Goal: Task Accomplishment & Management: Manage account settings

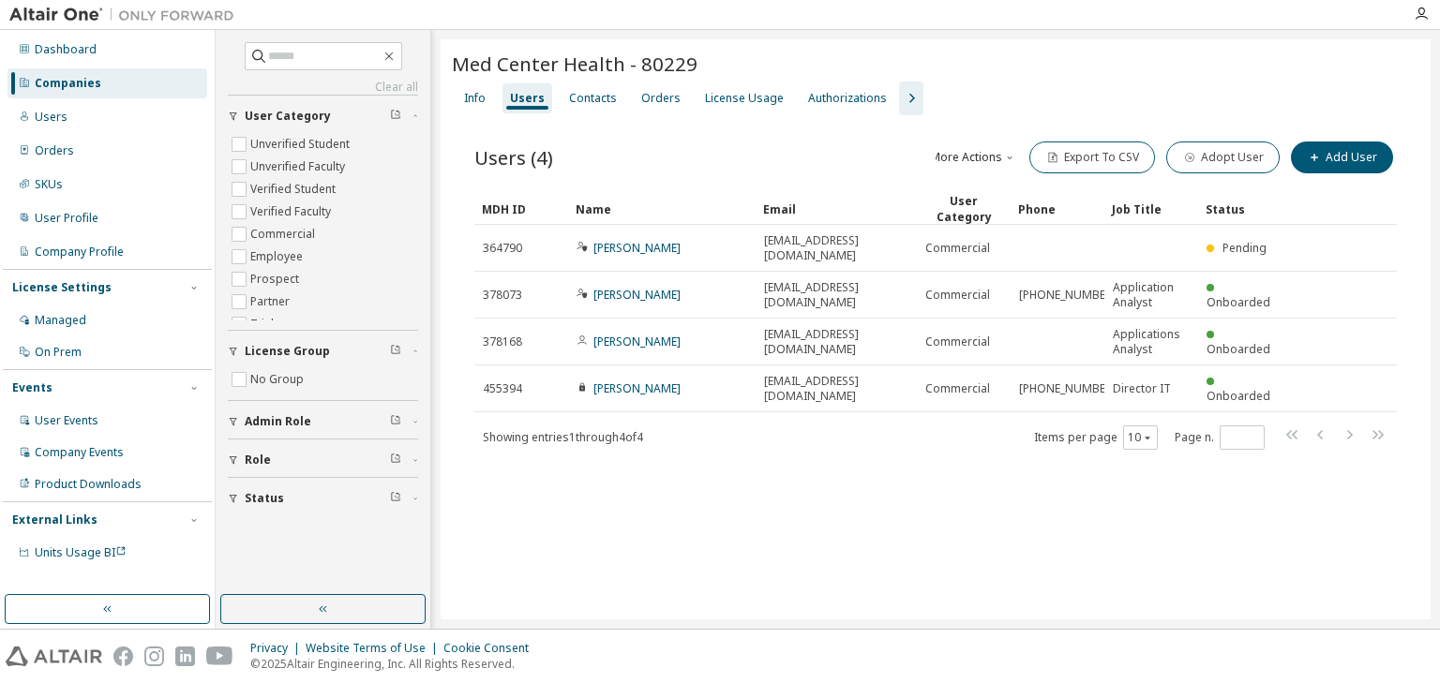
click at [74, 82] on div "Companies" at bounding box center [68, 83] width 67 height 15
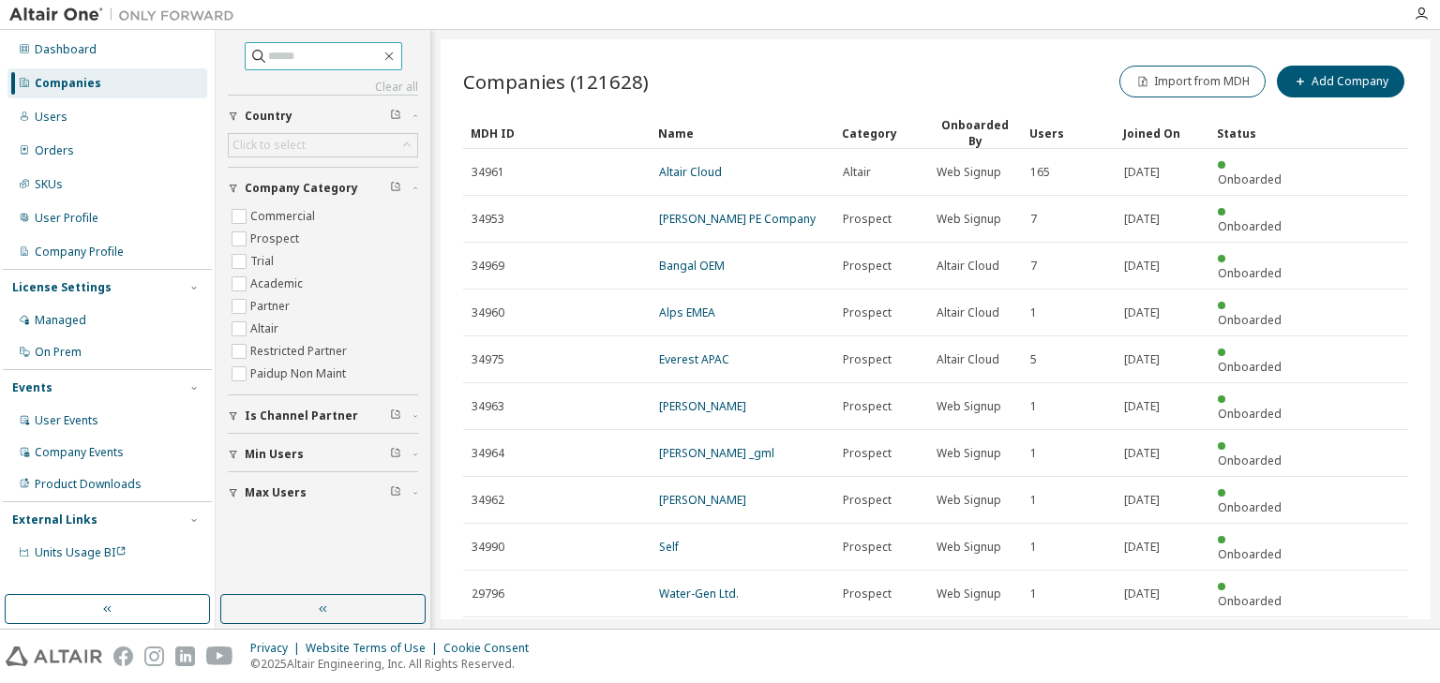
click at [268, 52] on input "text" at bounding box center [324, 56] width 112 height 19
type input "**********"
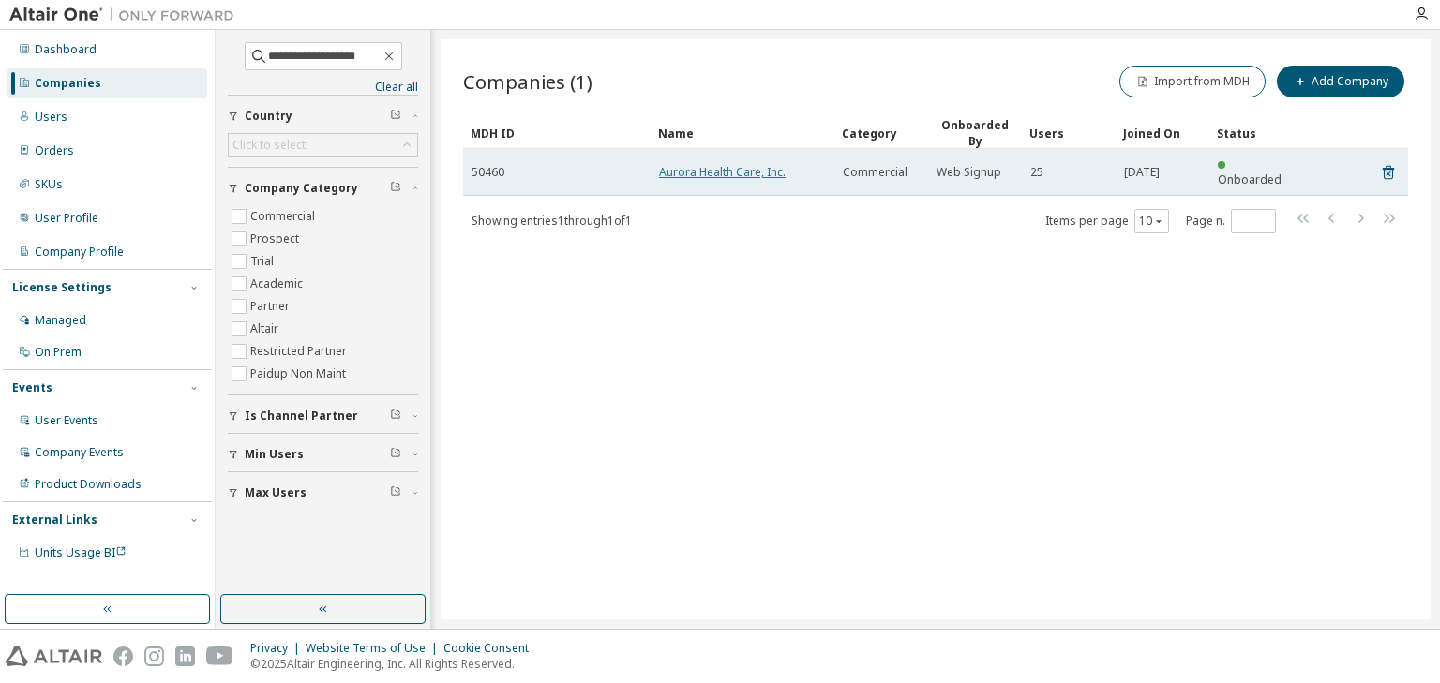
click at [701, 164] on link "Aurora Health Care, Inc." at bounding box center [722, 172] width 127 height 16
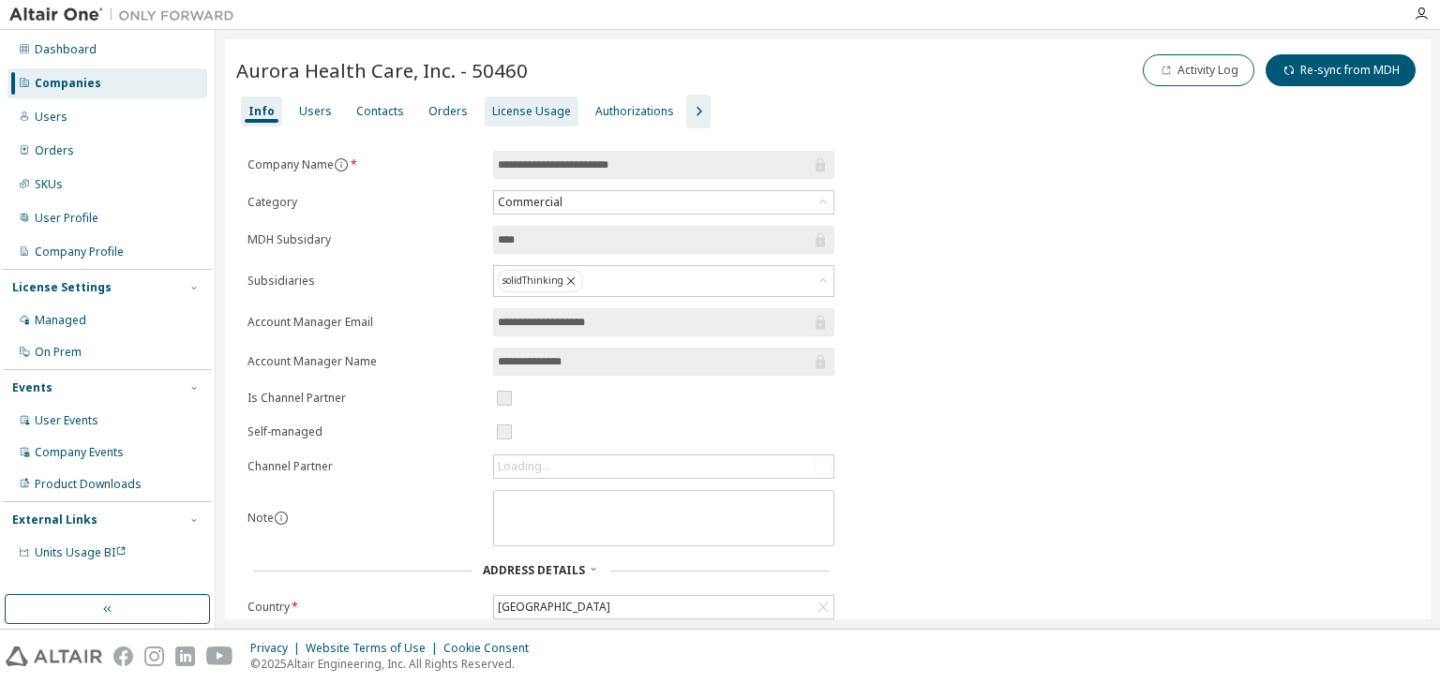
click at [514, 112] on div "License Usage" at bounding box center [531, 111] width 79 height 15
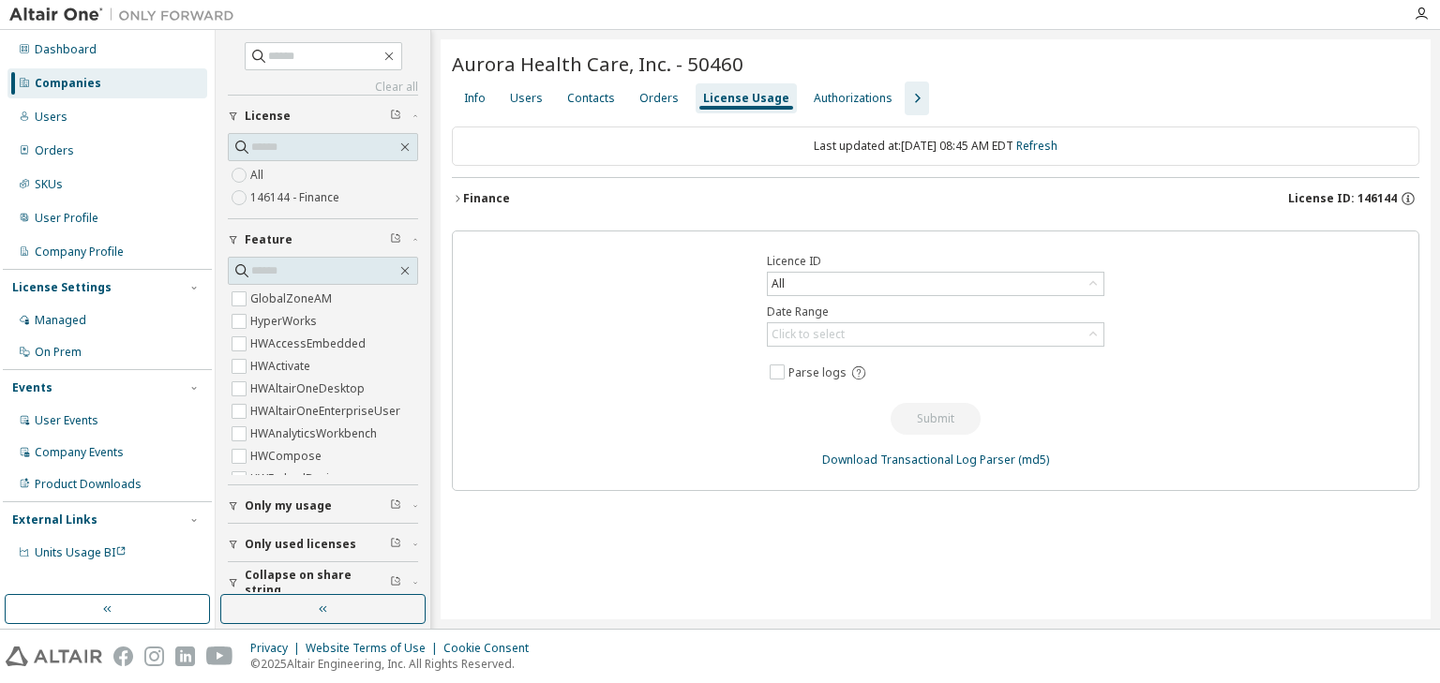
click at [454, 197] on icon "button" at bounding box center [457, 198] width 11 height 11
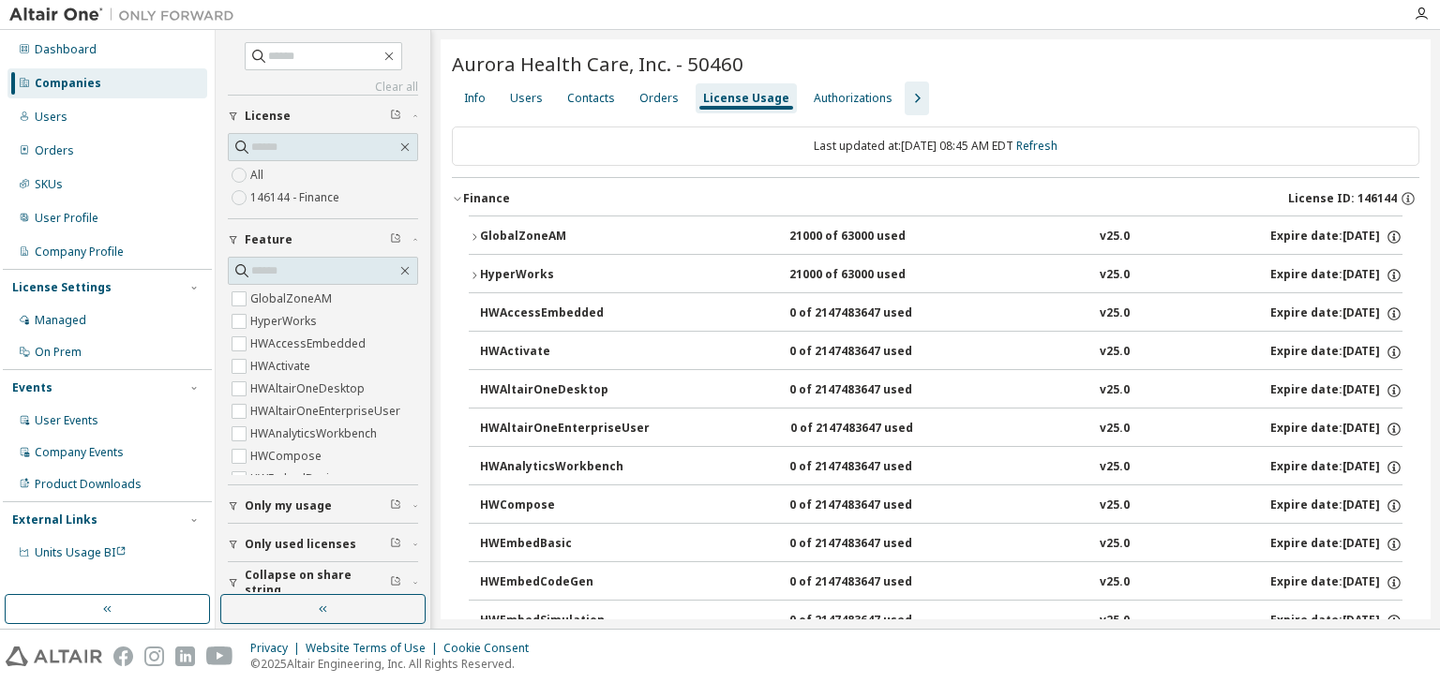
click at [475, 234] on icon "button" at bounding box center [474, 236] width 4 height 7
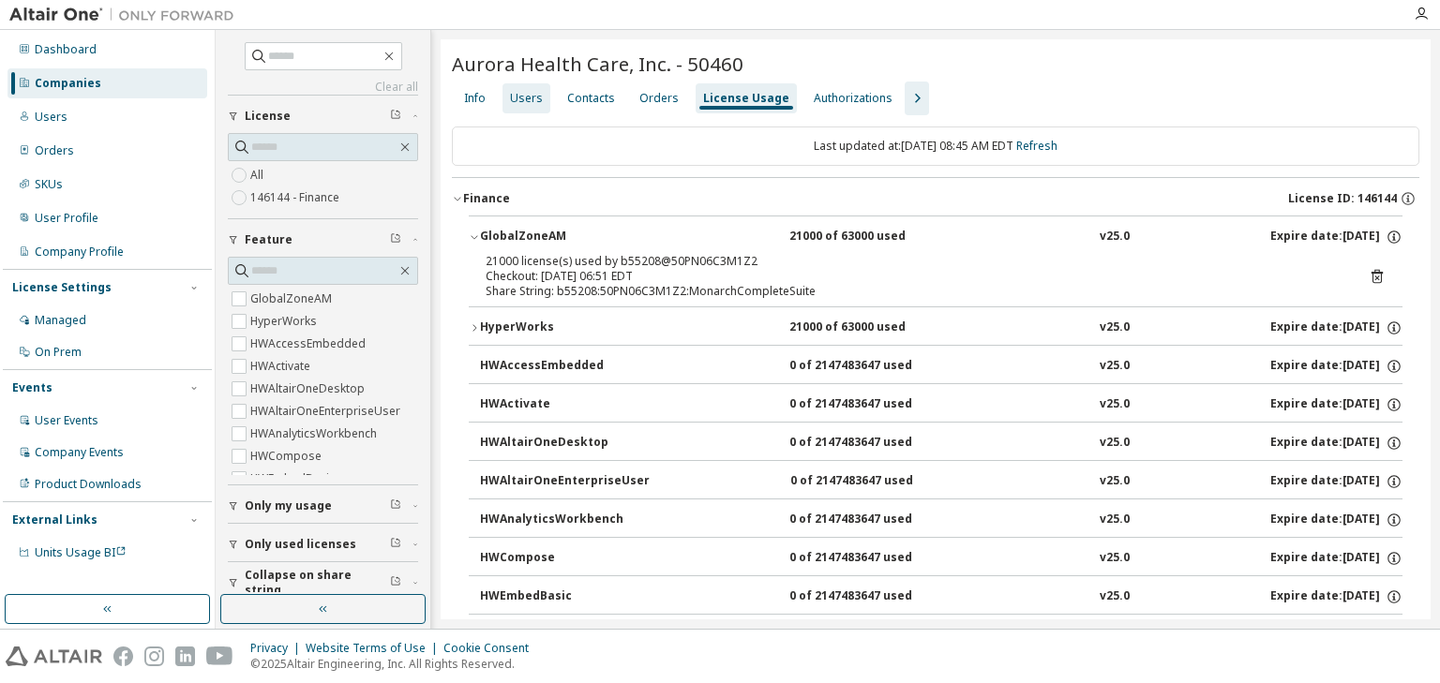
click at [518, 101] on div "Users" at bounding box center [526, 98] width 33 height 15
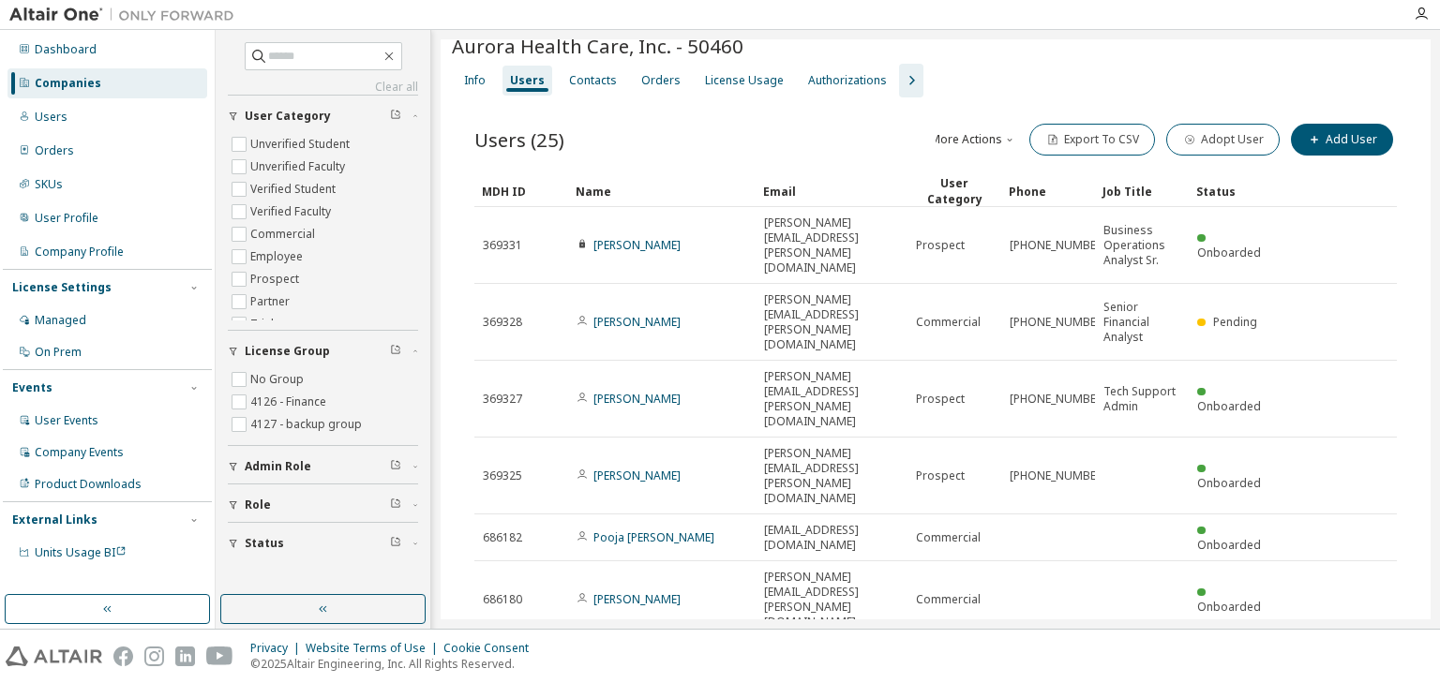
scroll to position [7, 0]
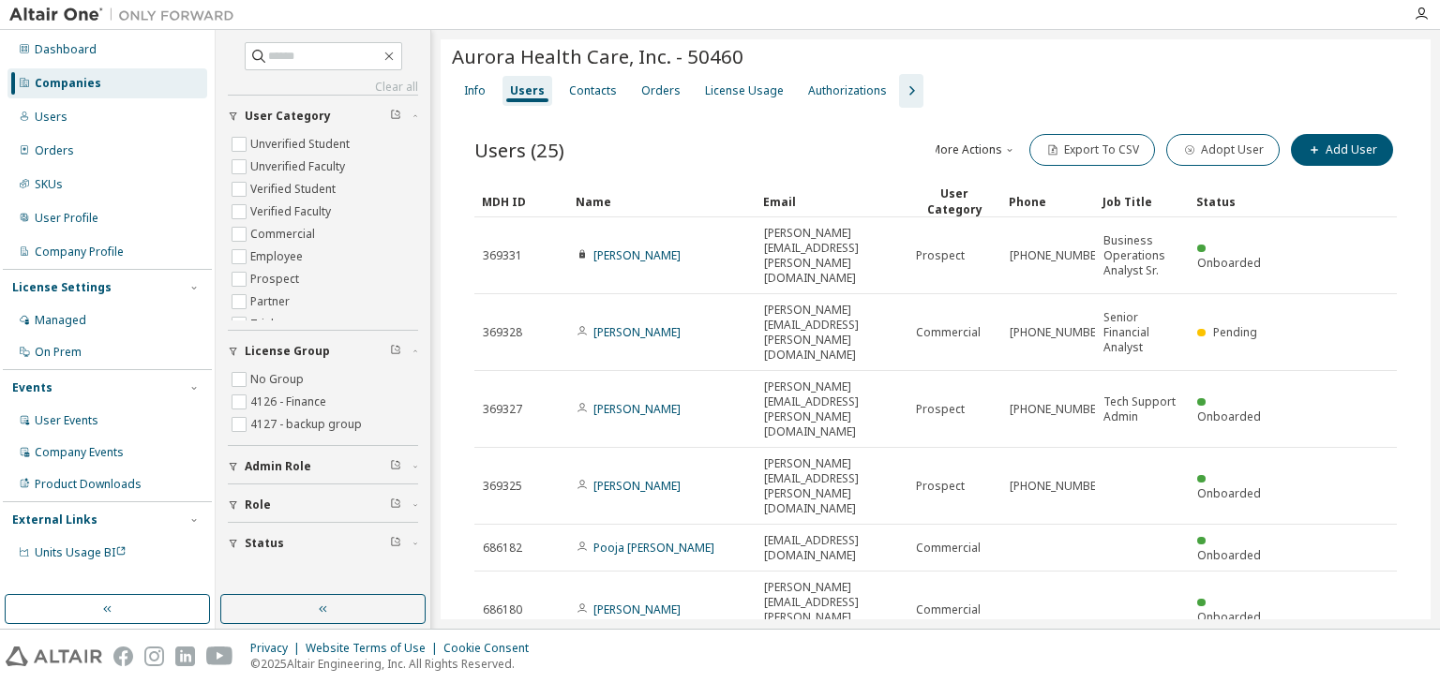
click at [103, 82] on div "Companies" at bounding box center [107, 83] width 200 height 30
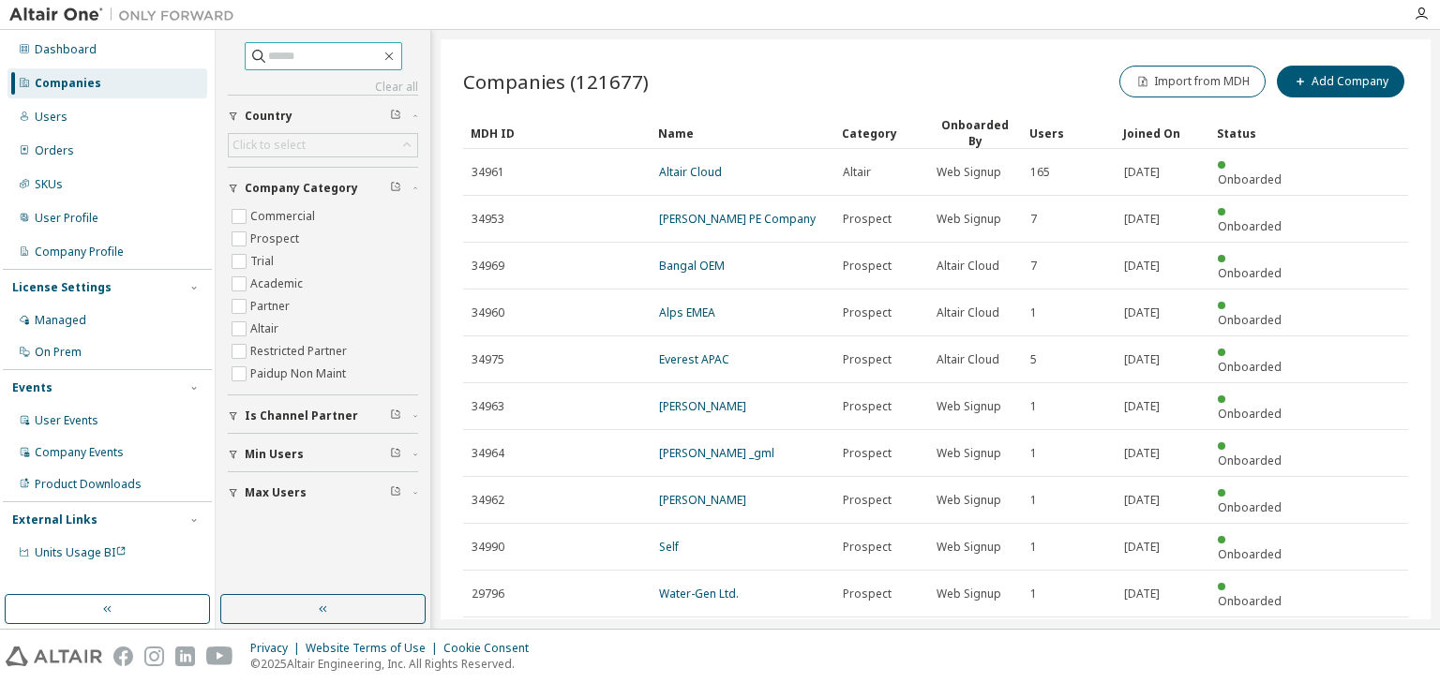
click at [277, 49] on input "text" at bounding box center [324, 56] width 112 height 19
paste input "**********"
type input "**********"
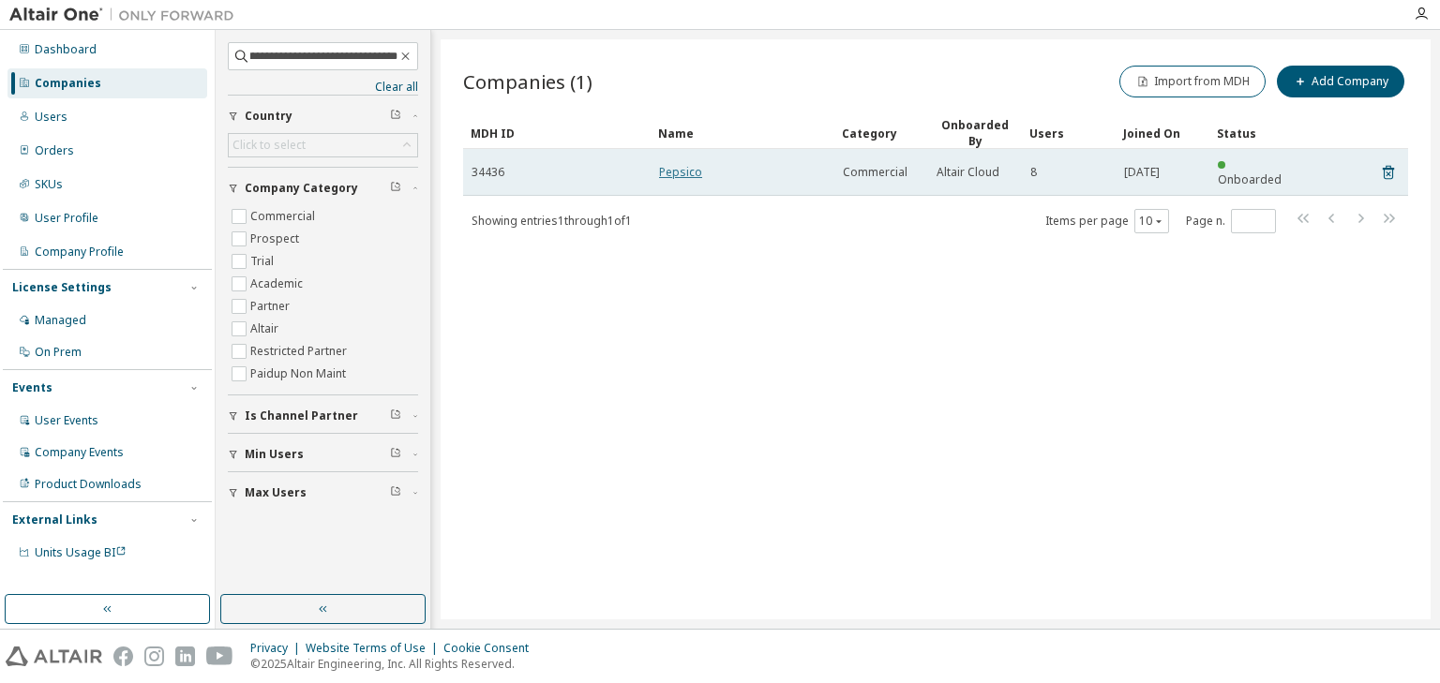
click at [686, 169] on link "Pepsico" at bounding box center [680, 172] width 43 height 16
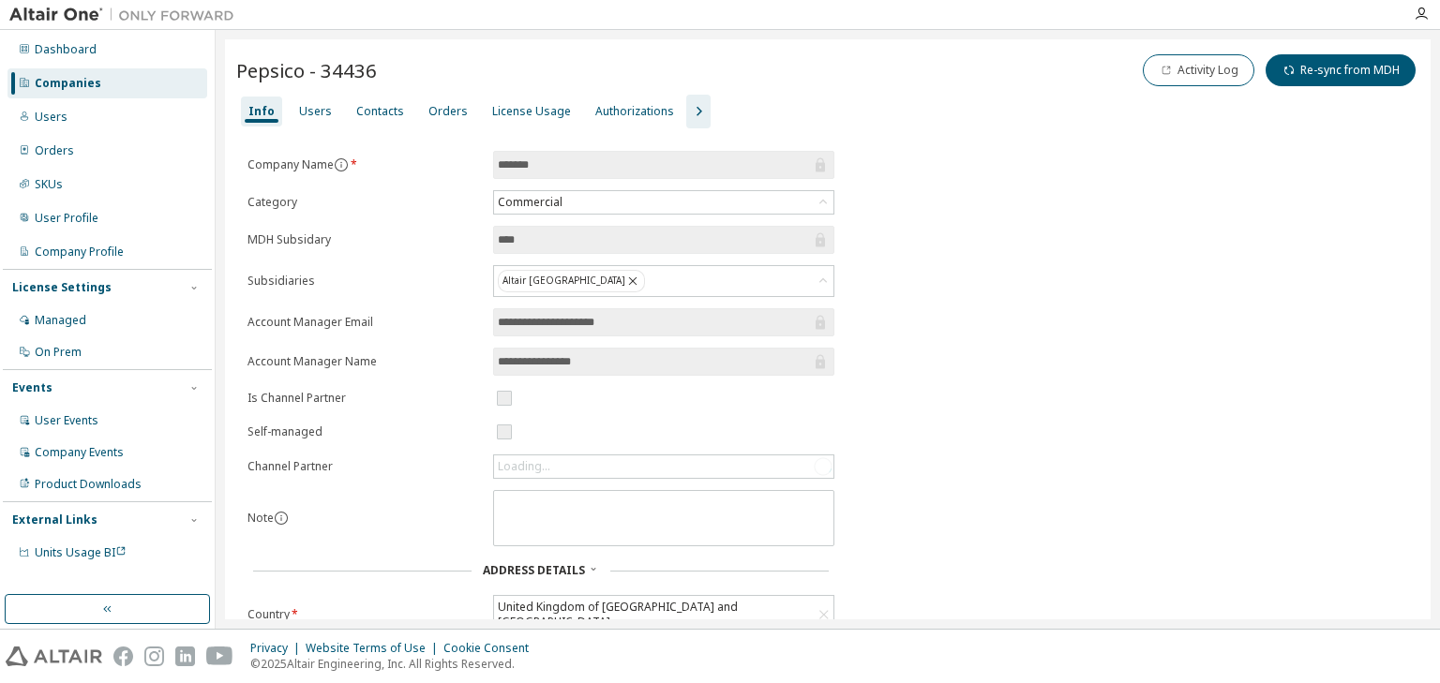
click at [687, 109] on icon "button" at bounding box center [698, 111] width 22 height 22
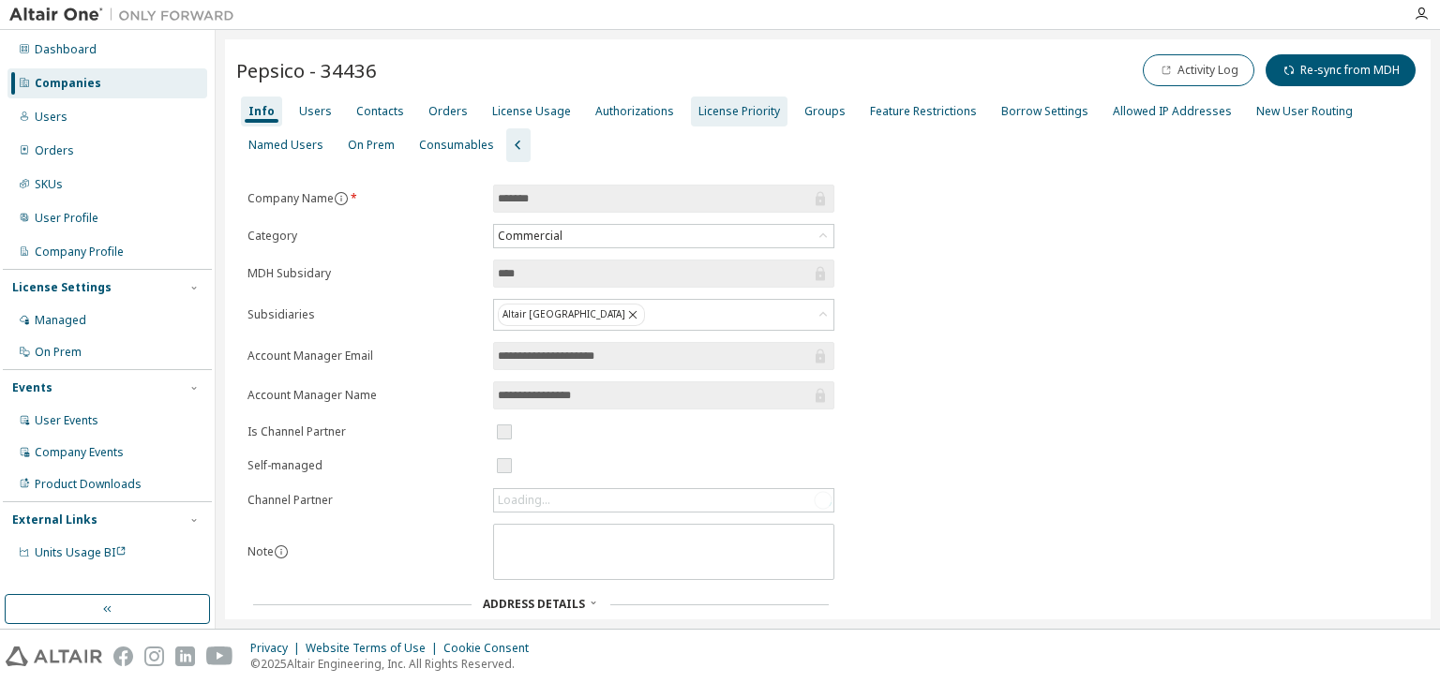
click at [726, 104] on div "License Priority" at bounding box center [739, 111] width 82 height 15
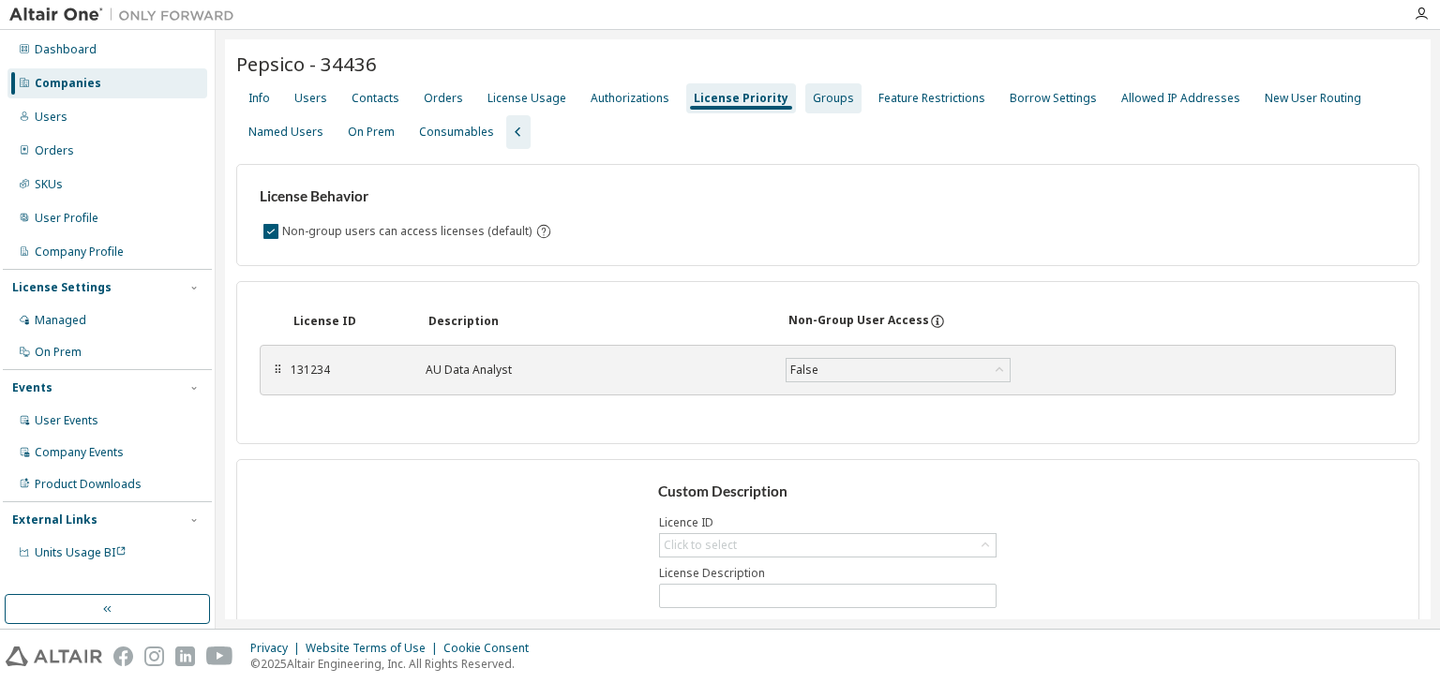
click at [813, 100] on div "Groups" at bounding box center [833, 98] width 41 height 15
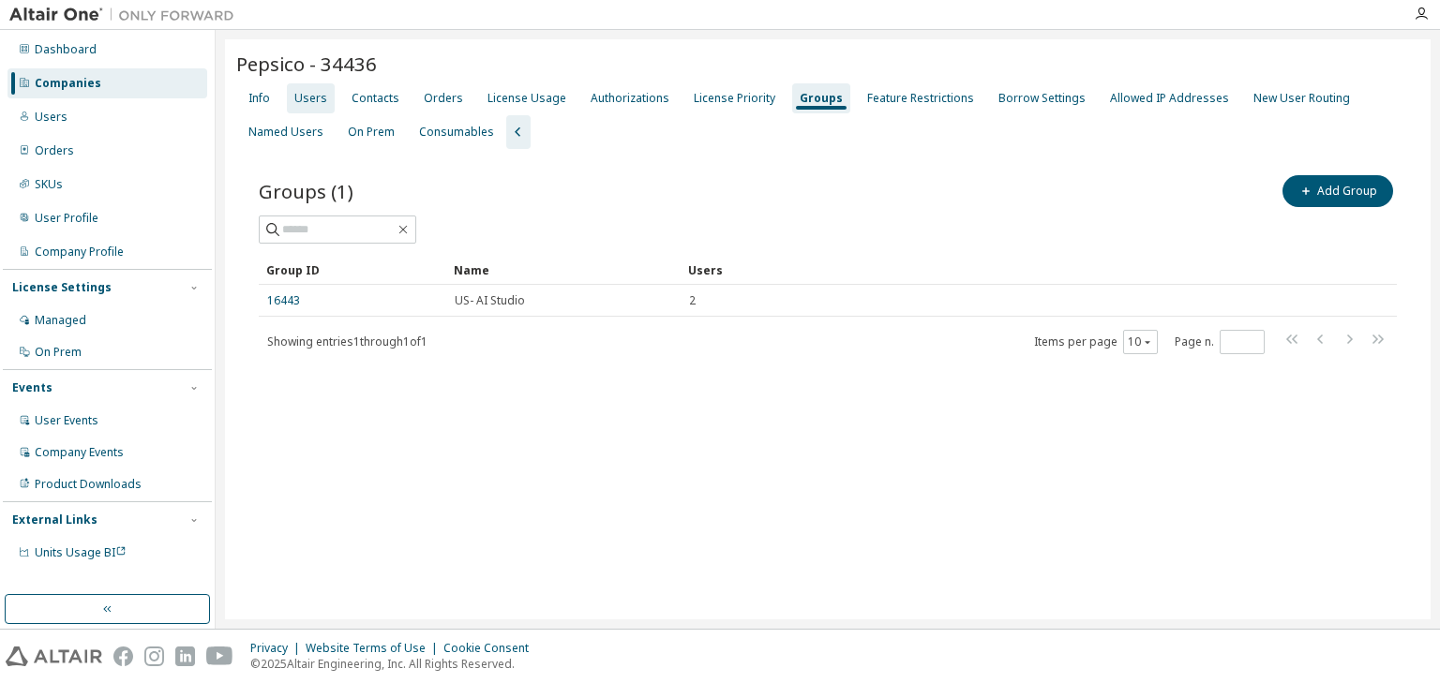
click at [305, 102] on div "Users" at bounding box center [310, 98] width 33 height 15
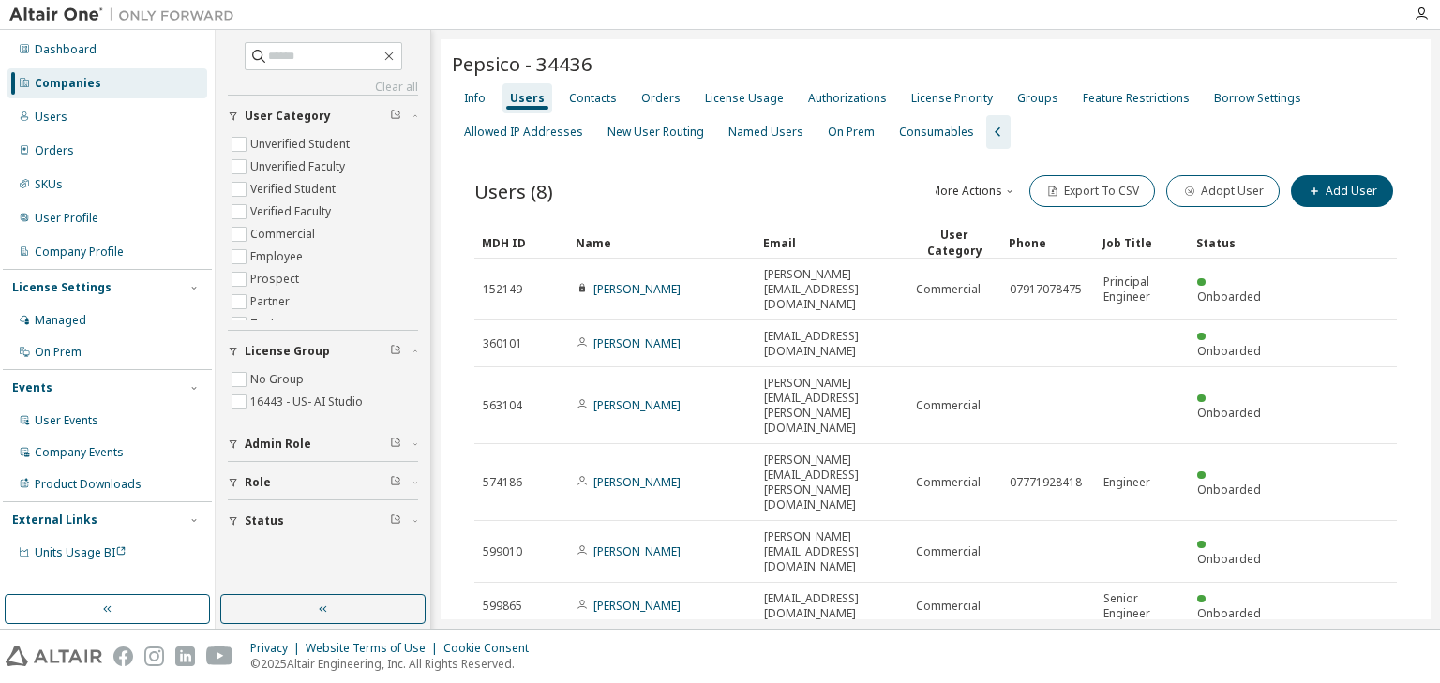
click at [1102, 520] on div "50" at bounding box center [1131, 517] width 150 height 22
click at [735, 102] on div "License Usage" at bounding box center [744, 98] width 79 height 15
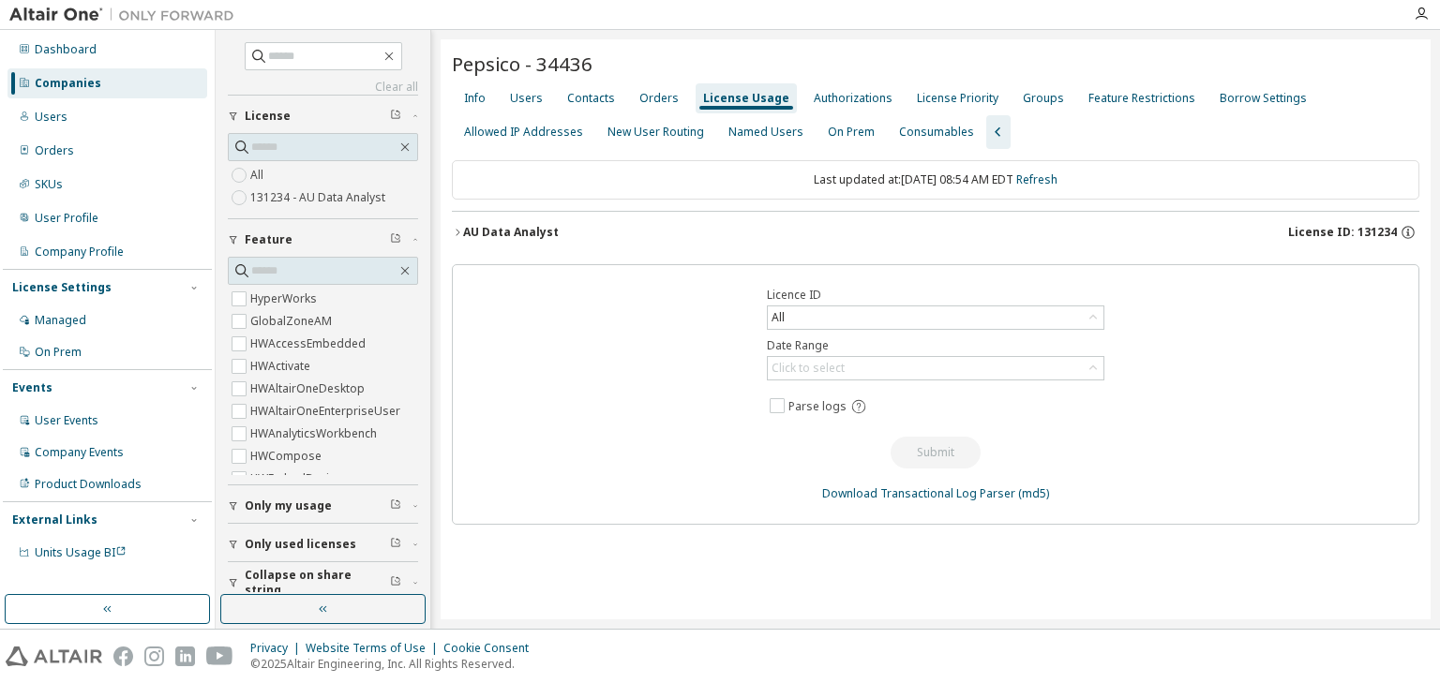
click at [466, 226] on div "AU Data Analyst" at bounding box center [511, 232] width 96 height 15
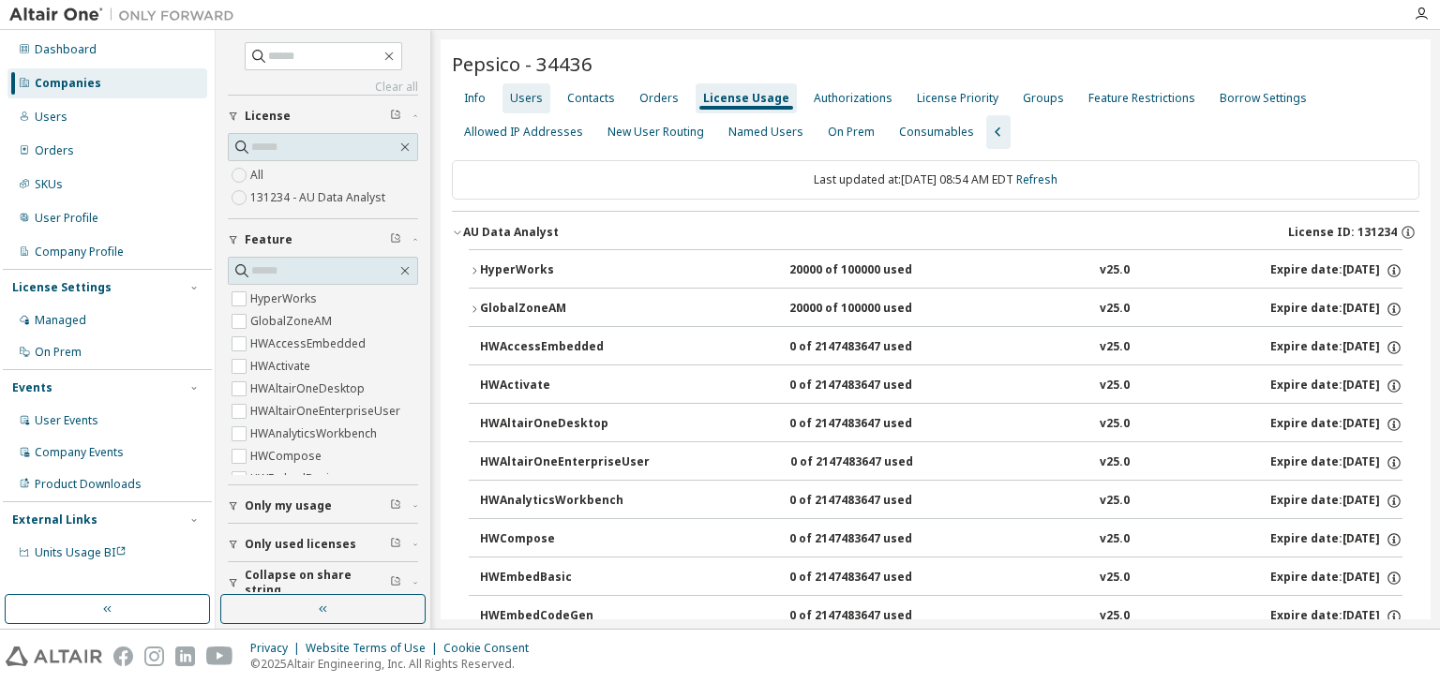
click at [532, 97] on div "Users" at bounding box center [526, 98] width 33 height 15
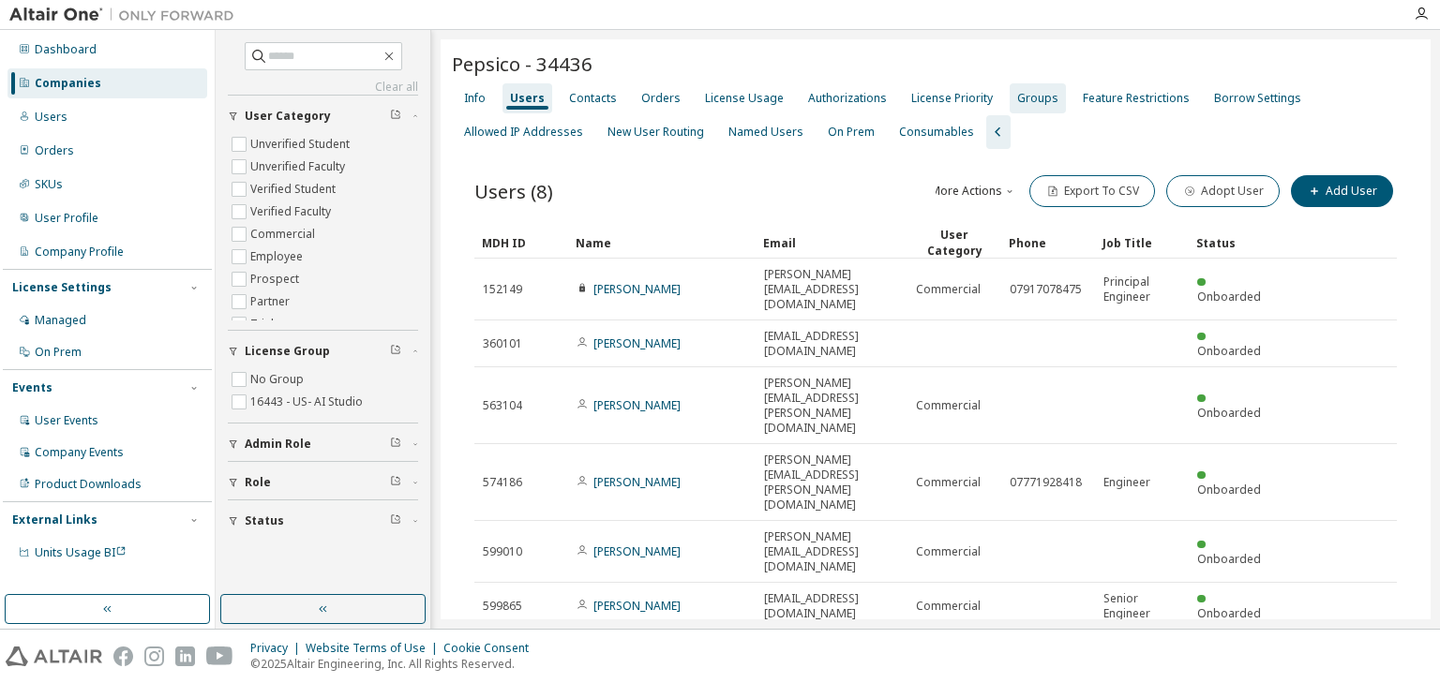
click at [1017, 101] on div "Groups" at bounding box center [1037, 98] width 41 height 15
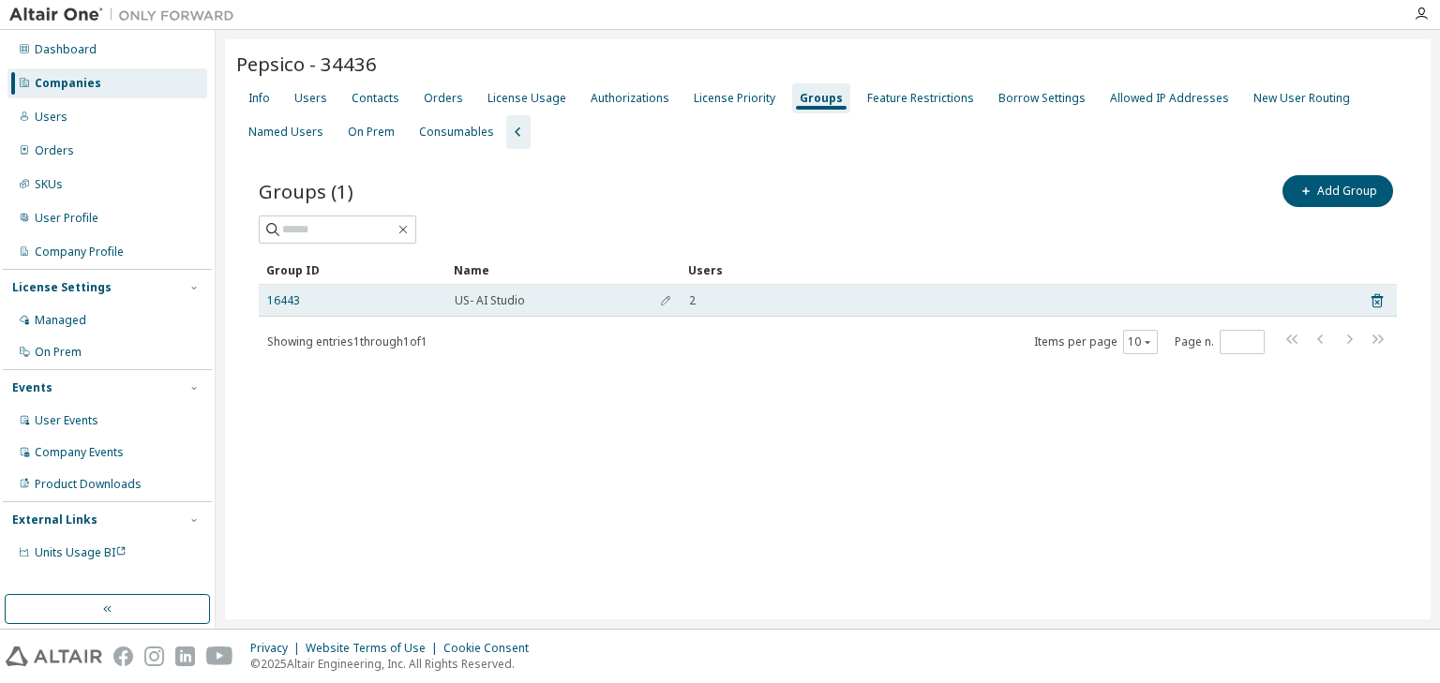
click at [482, 304] on span "US- AI Studio" at bounding box center [490, 300] width 70 height 15
click at [288, 299] on link "16443" at bounding box center [283, 300] width 33 height 15
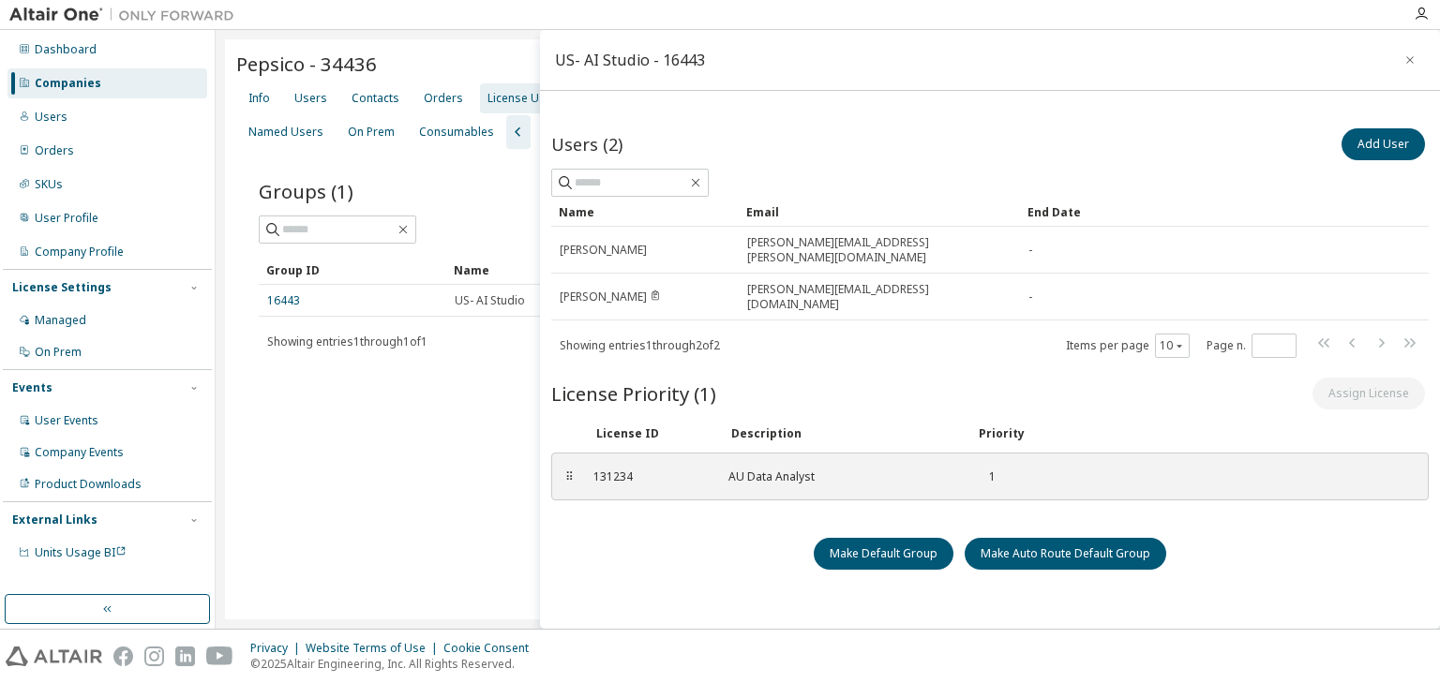
click at [502, 101] on div "License Usage" at bounding box center [526, 98] width 79 height 15
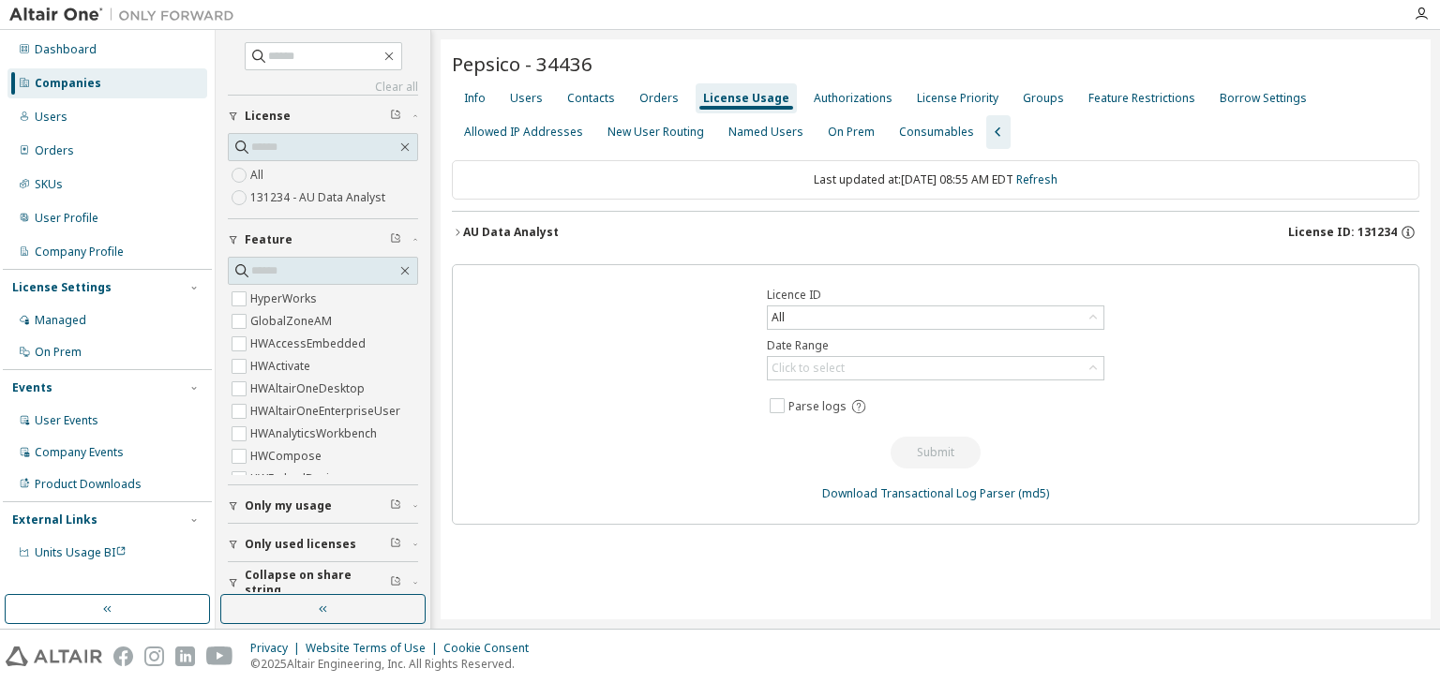
click at [703, 99] on div "License Usage" at bounding box center [746, 98] width 86 height 15
drag, startPoint x: 697, startPoint y: 99, endPoint x: 730, endPoint y: 111, distance: 34.7
click at [730, 111] on div "License Usage" at bounding box center [746, 98] width 101 height 30
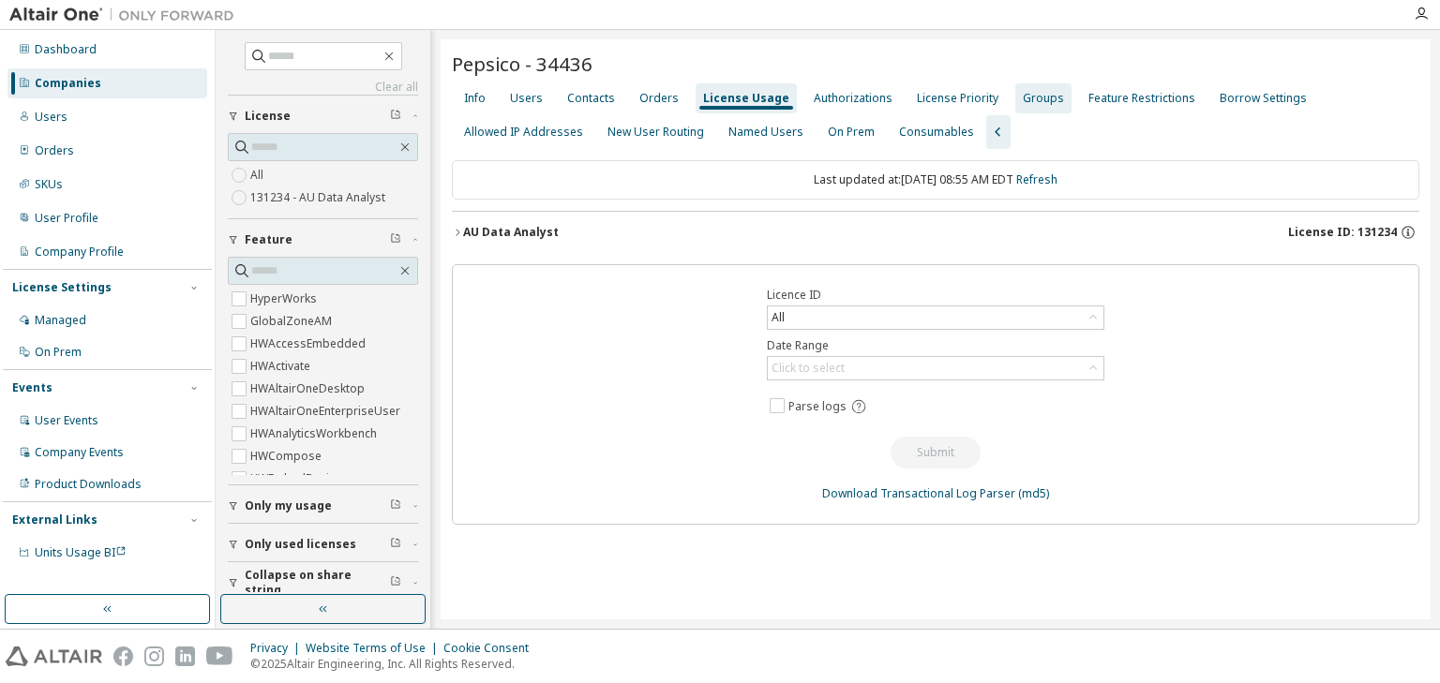
click at [1031, 110] on div "Groups" at bounding box center [1043, 98] width 56 height 30
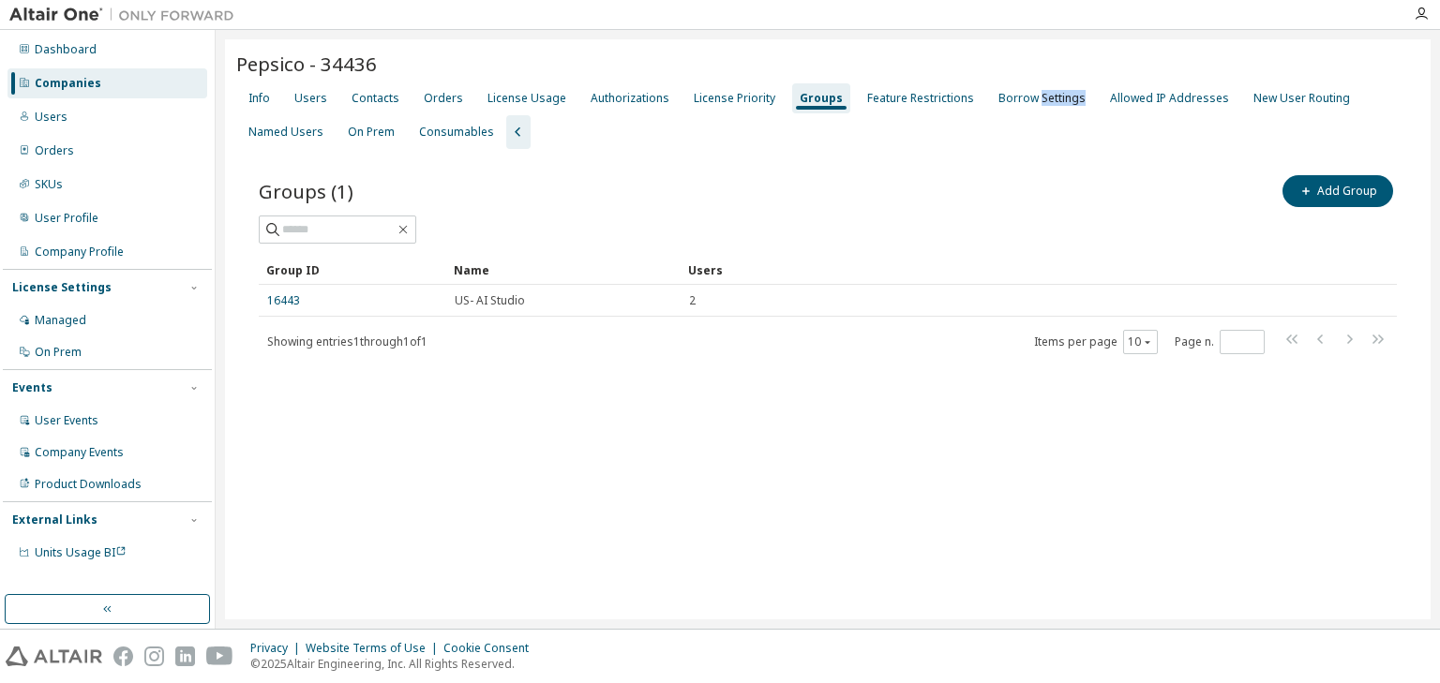
click at [1031, 110] on div "Borrow Settings" at bounding box center [1042, 98] width 102 height 30
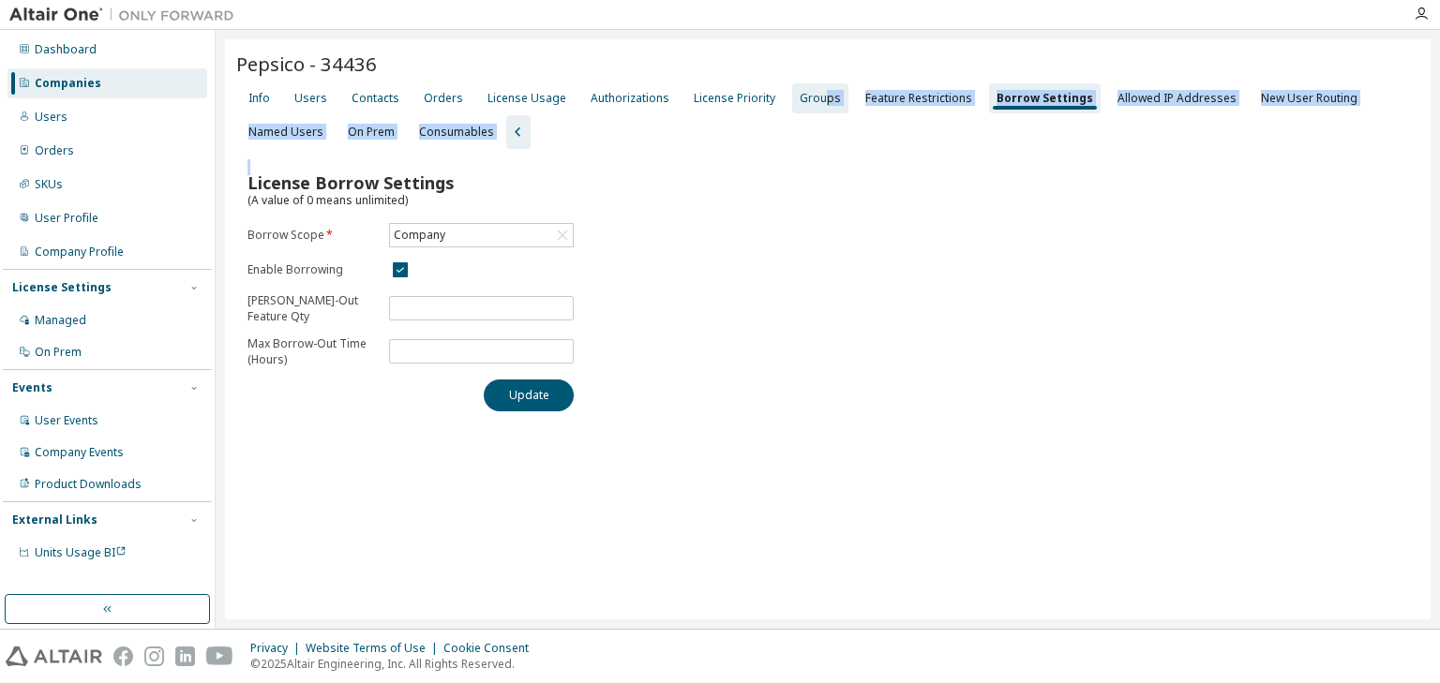
drag, startPoint x: 706, startPoint y: 157, endPoint x: 816, endPoint y: 99, distance: 124.1
click at [816, 99] on div "Pepsico - 34436 Clear Load Save Save As Field Operator Value Select filter Sele…" at bounding box center [827, 329] width 1205 height 580
click at [816, 99] on div "Groups" at bounding box center [820, 98] width 41 height 15
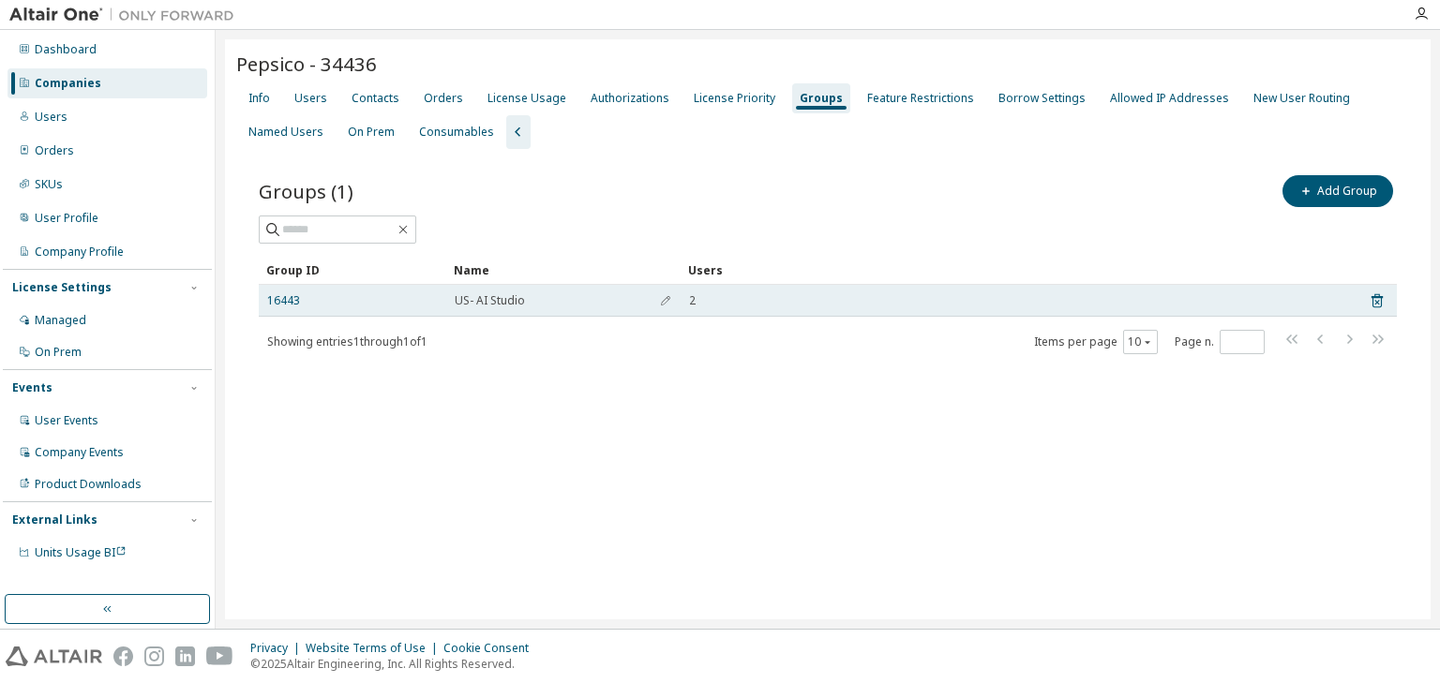
click at [461, 300] on span "US- AI Studio" at bounding box center [490, 300] width 70 height 15
click at [344, 312] on td "16443" at bounding box center [352, 301] width 187 height 32
click at [285, 297] on link "16443" at bounding box center [283, 300] width 33 height 15
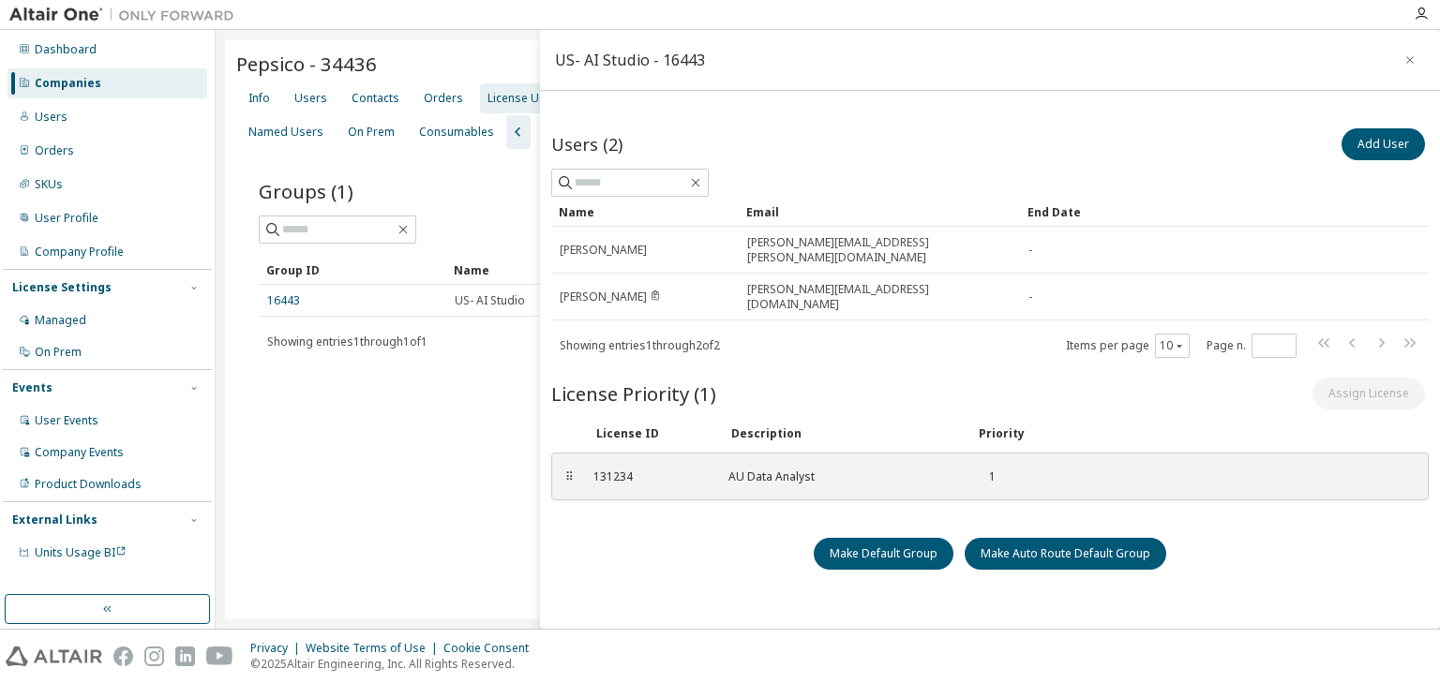
click at [494, 97] on div "License Usage" at bounding box center [526, 98] width 79 height 15
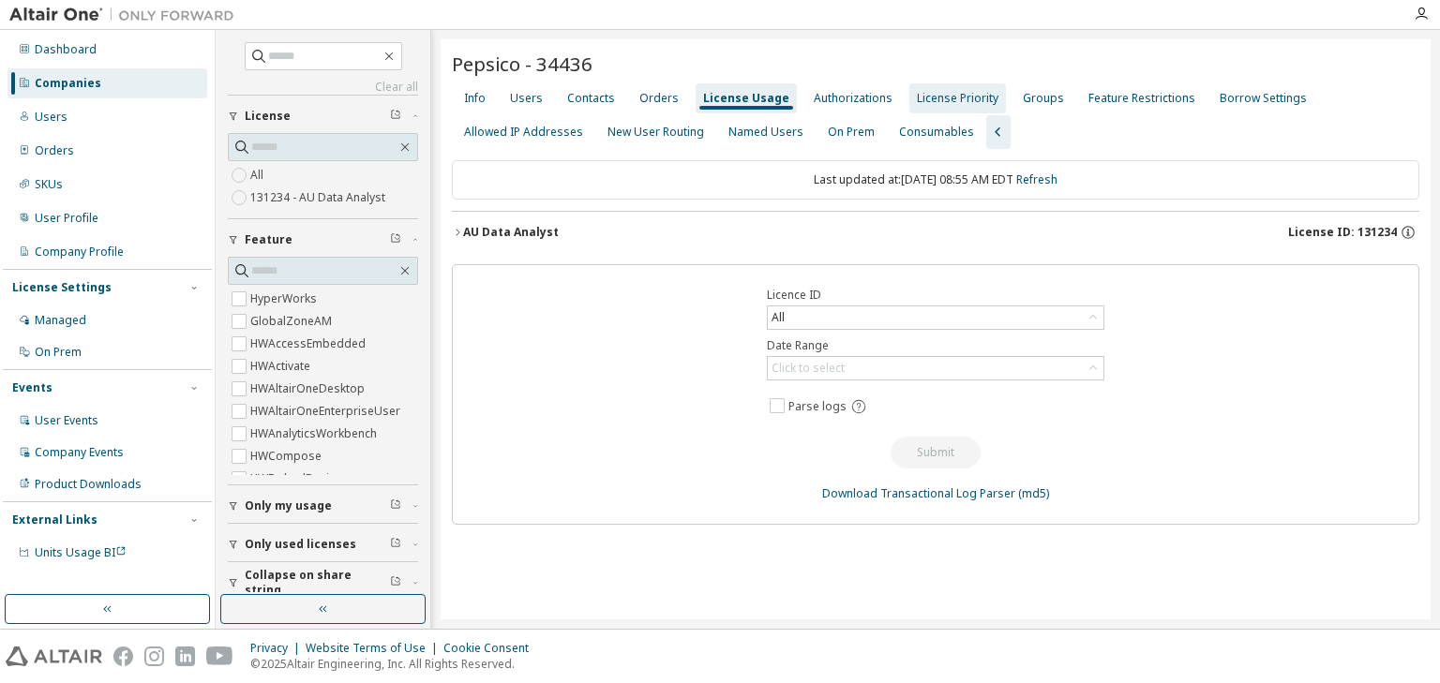
click at [954, 98] on div "License Priority" at bounding box center [958, 98] width 82 height 15
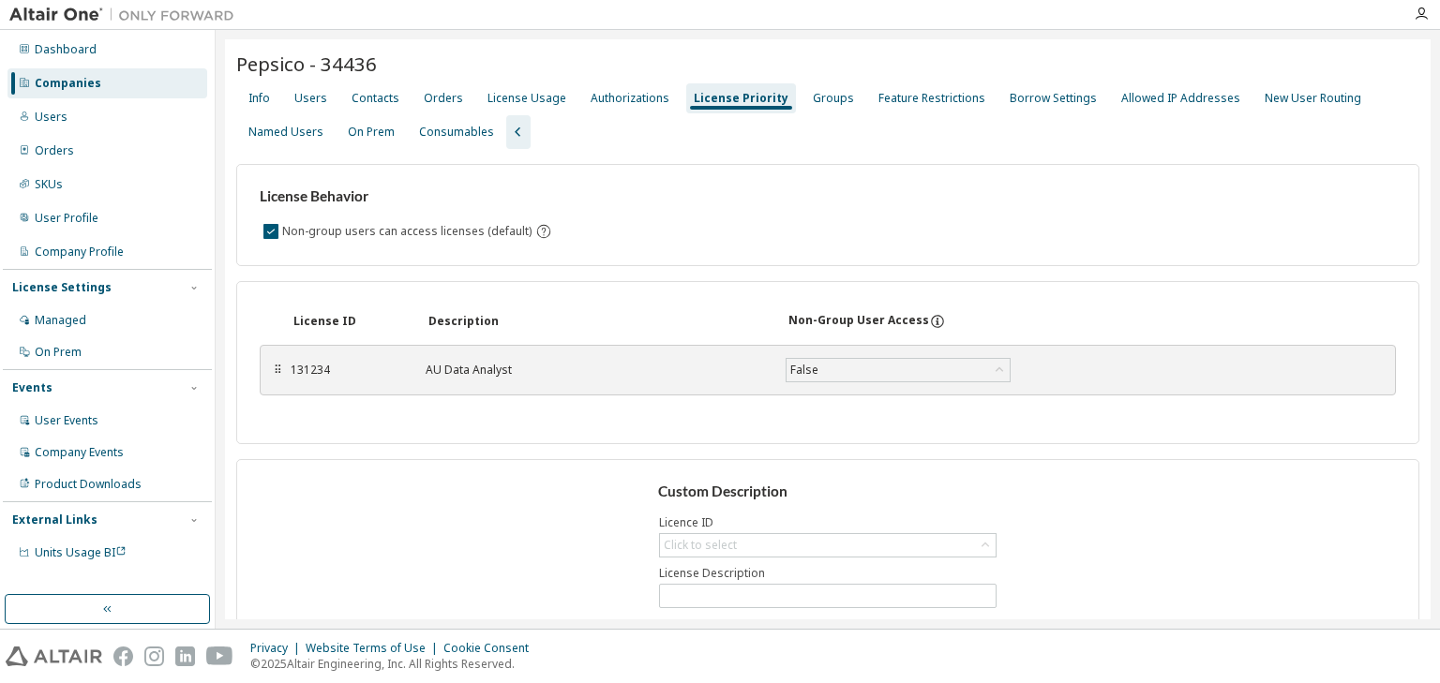
click at [682, 270] on div "License Behavior Non-group users can access licenses (default) License ID Descr…" at bounding box center [827, 415] width 1183 height 532
click at [813, 97] on div "Groups" at bounding box center [833, 98] width 41 height 15
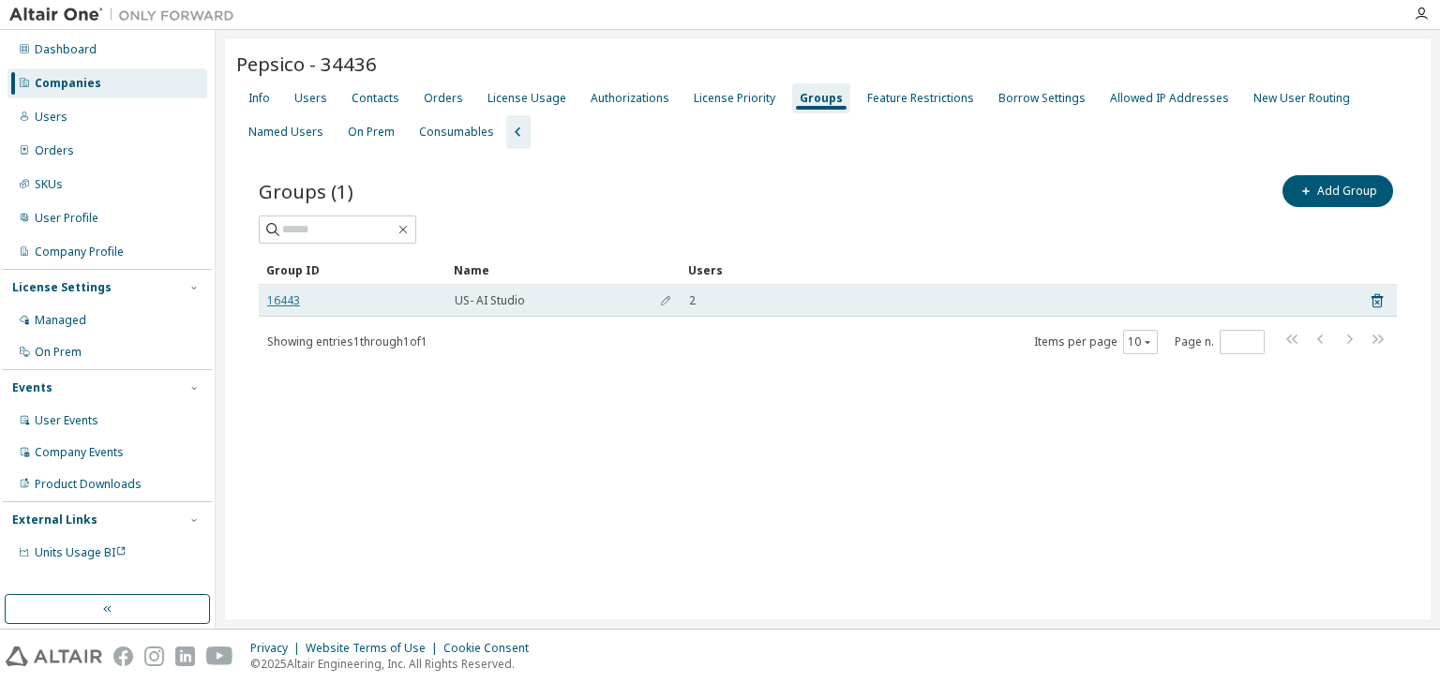
click at [289, 293] on link "16443" at bounding box center [283, 300] width 33 height 15
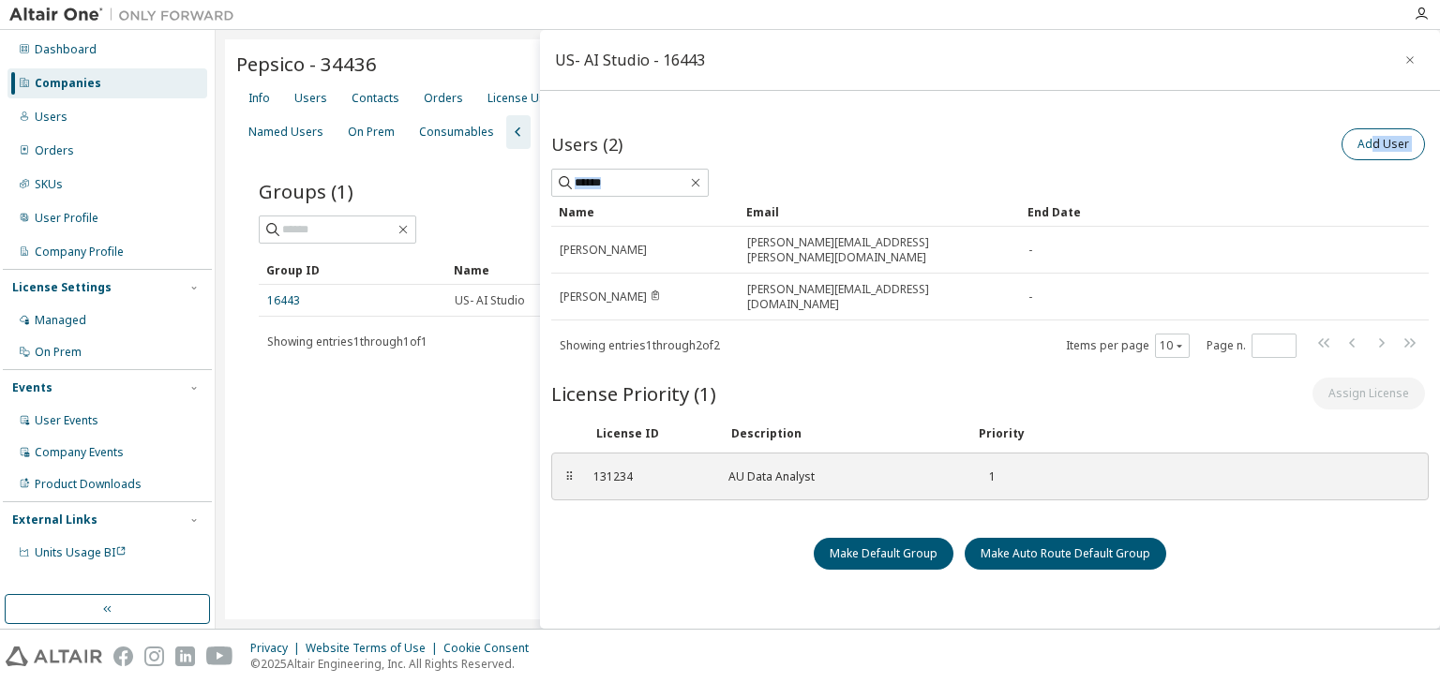
drag, startPoint x: 1331, startPoint y: 175, endPoint x: 1369, endPoint y: 138, distance: 53.0
click at [1369, 138] on div "Users (2) Add User" at bounding box center [989, 161] width 877 height 72
click at [1366, 144] on button "Add User" at bounding box center [1382, 144] width 83 height 32
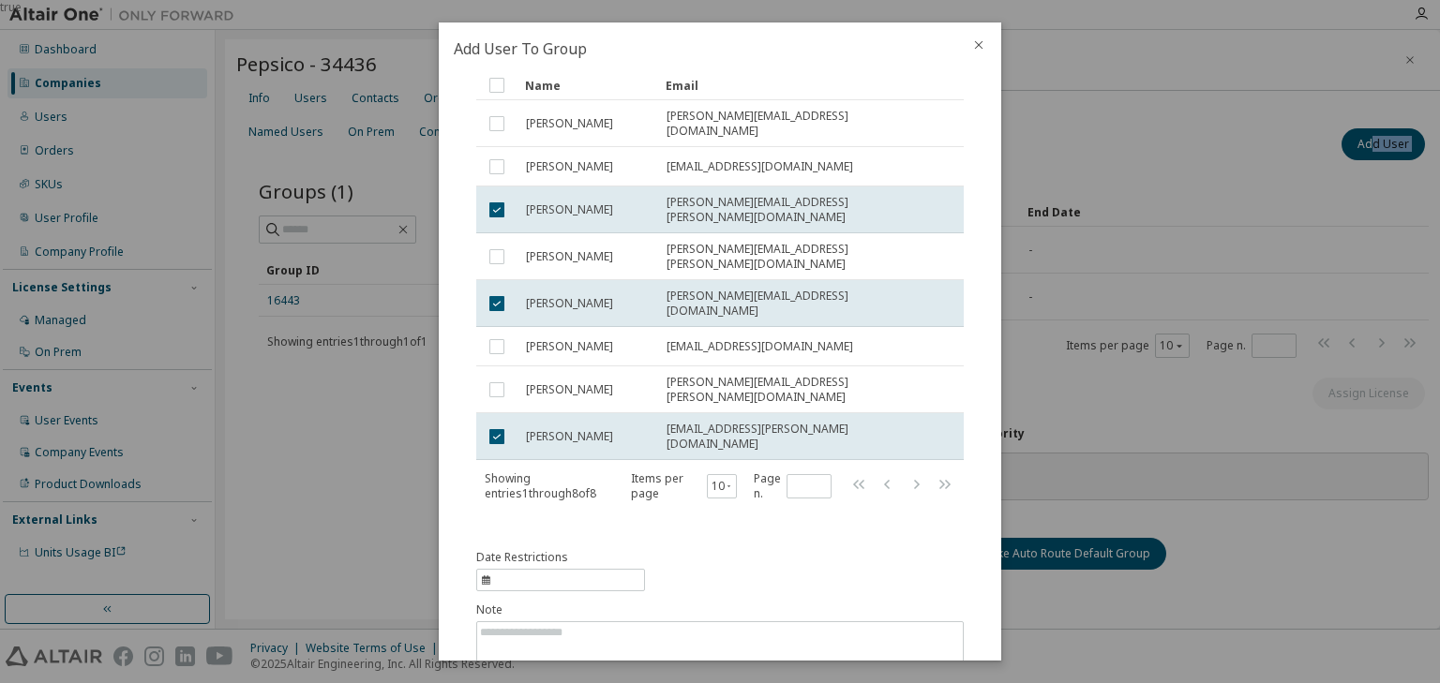
scroll to position [130, 0]
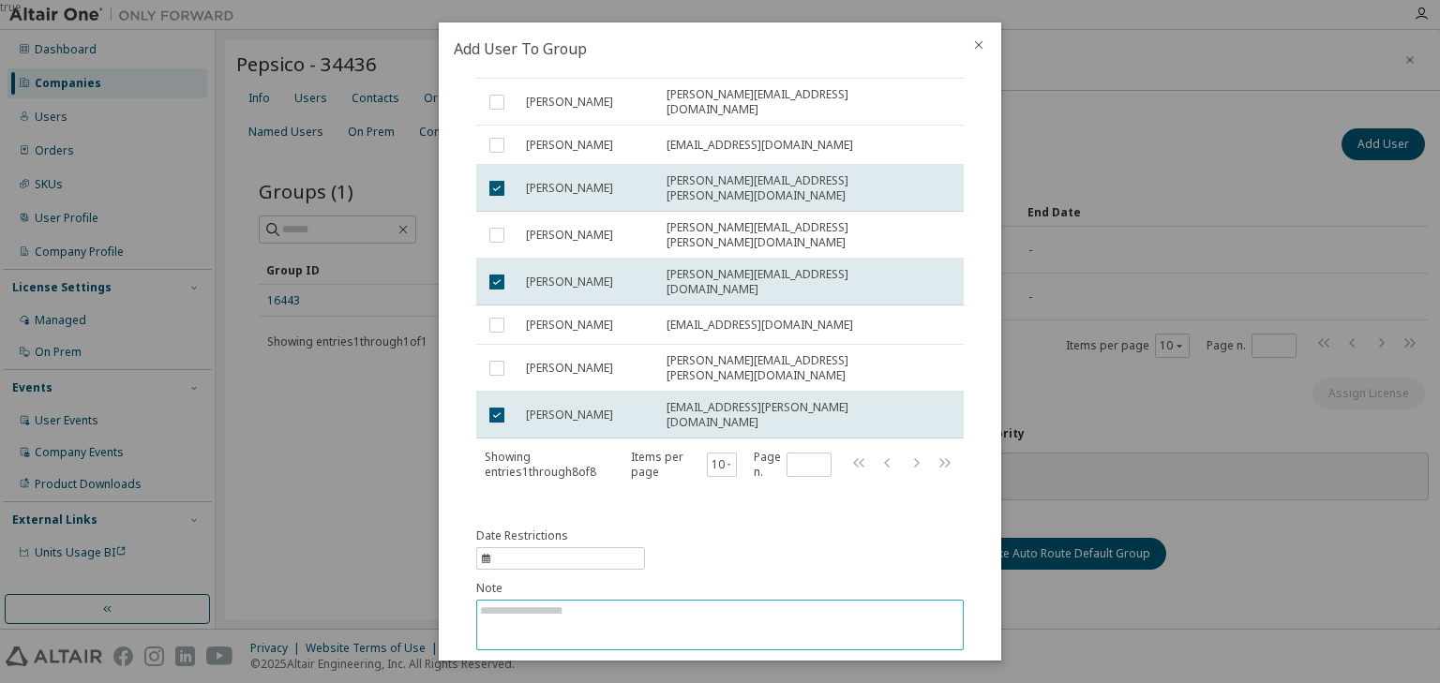
click at [807, 601] on textarea at bounding box center [720, 625] width 486 height 49
type textarea "**********"
click at [892, 666] on button "Submit" at bounding box center [919, 682] width 90 height 32
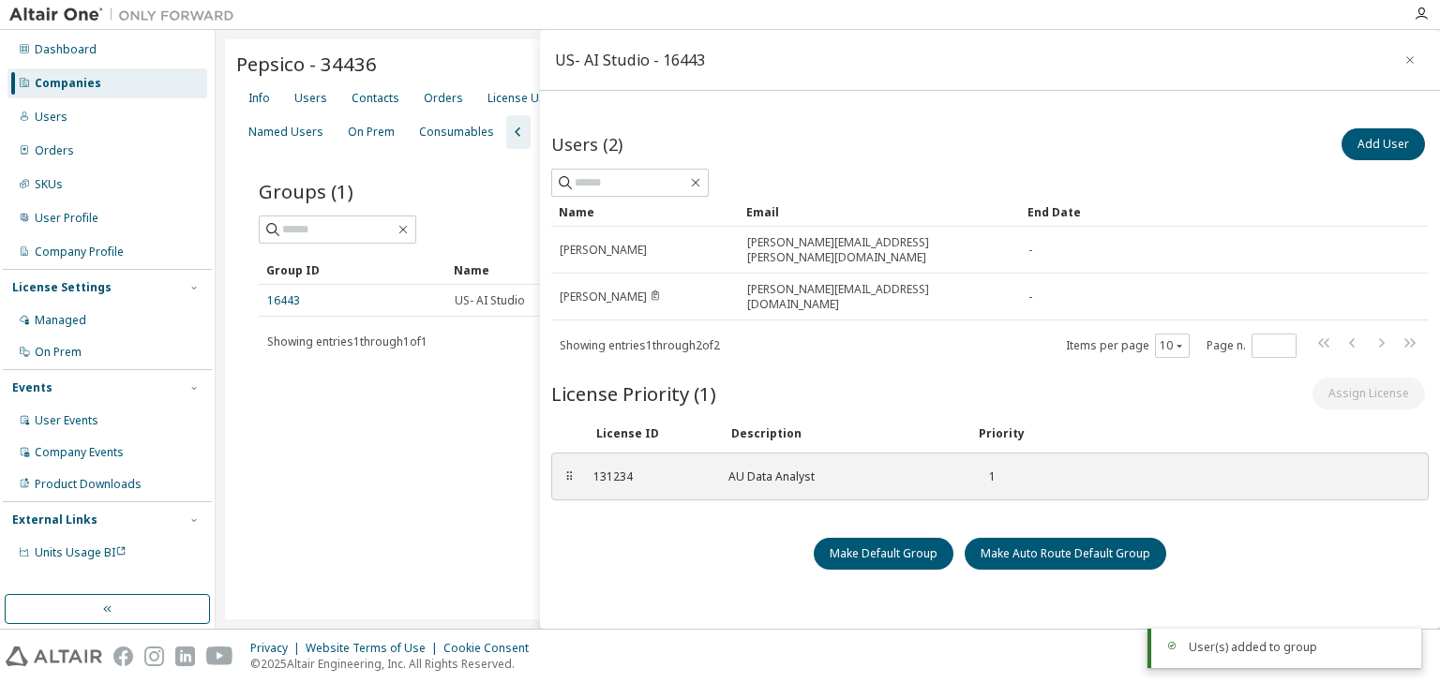
click at [892, 640] on div "Privacy Website Terms of Use Cookie Consent © 2025 Altair Engineering, Inc. All…" at bounding box center [720, 656] width 1440 height 53
click at [1403, 58] on icon "button" at bounding box center [1409, 59] width 13 height 15
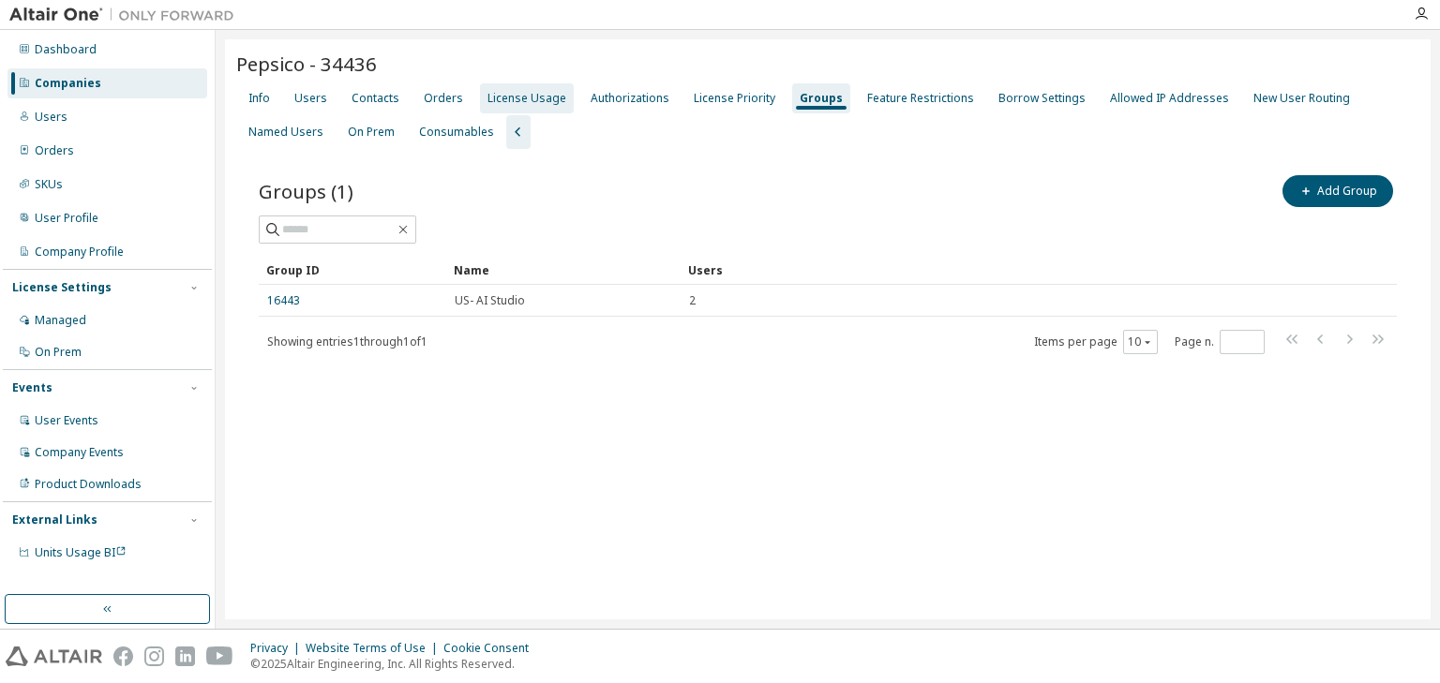
click at [532, 96] on div "License Usage" at bounding box center [526, 98] width 79 height 15
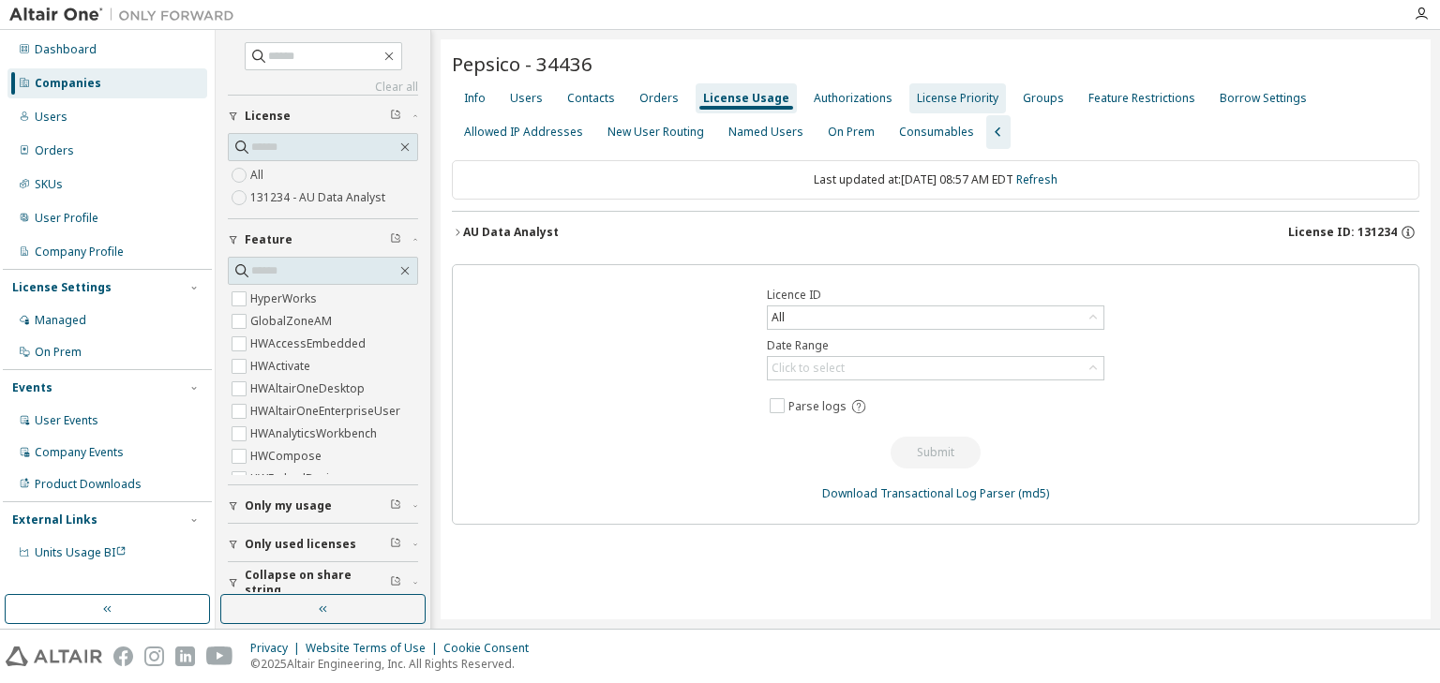
click at [919, 102] on div "License Priority" at bounding box center [958, 98] width 82 height 15
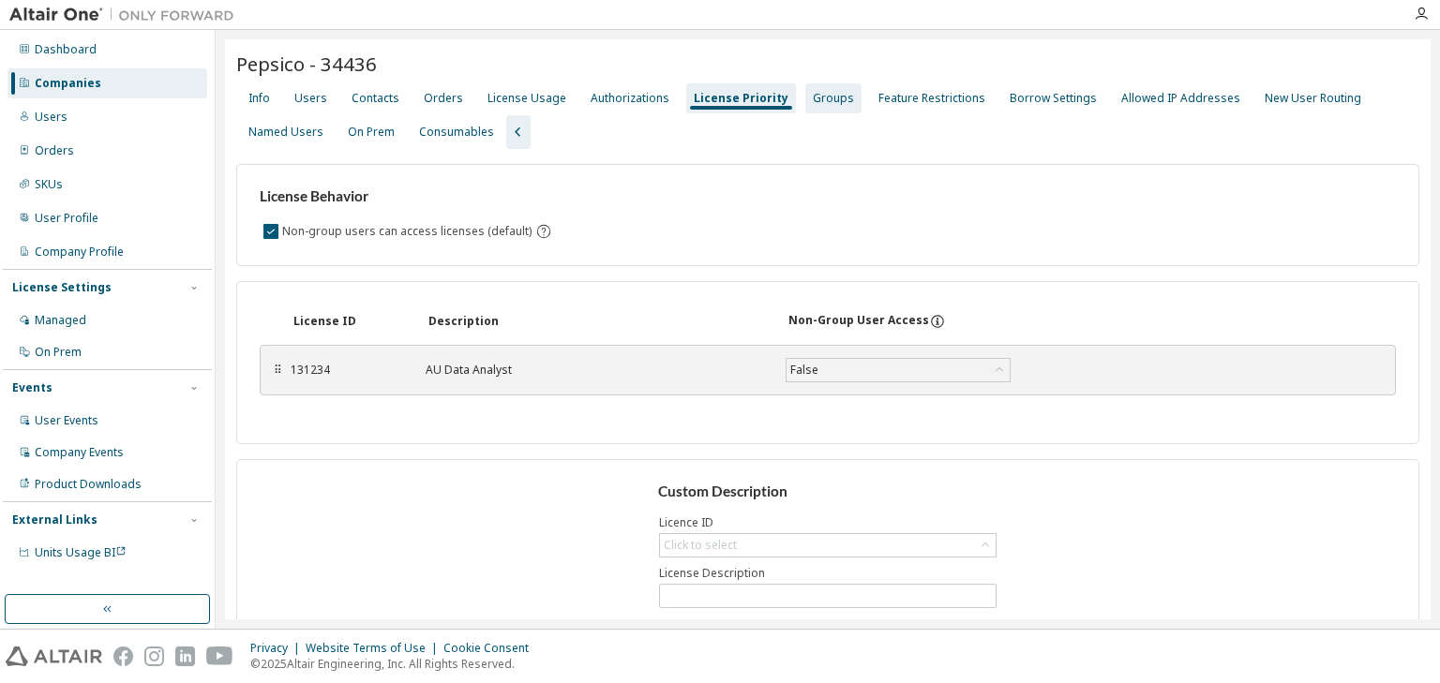
click at [813, 100] on div "Groups" at bounding box center [833, 98] width 41 height 15
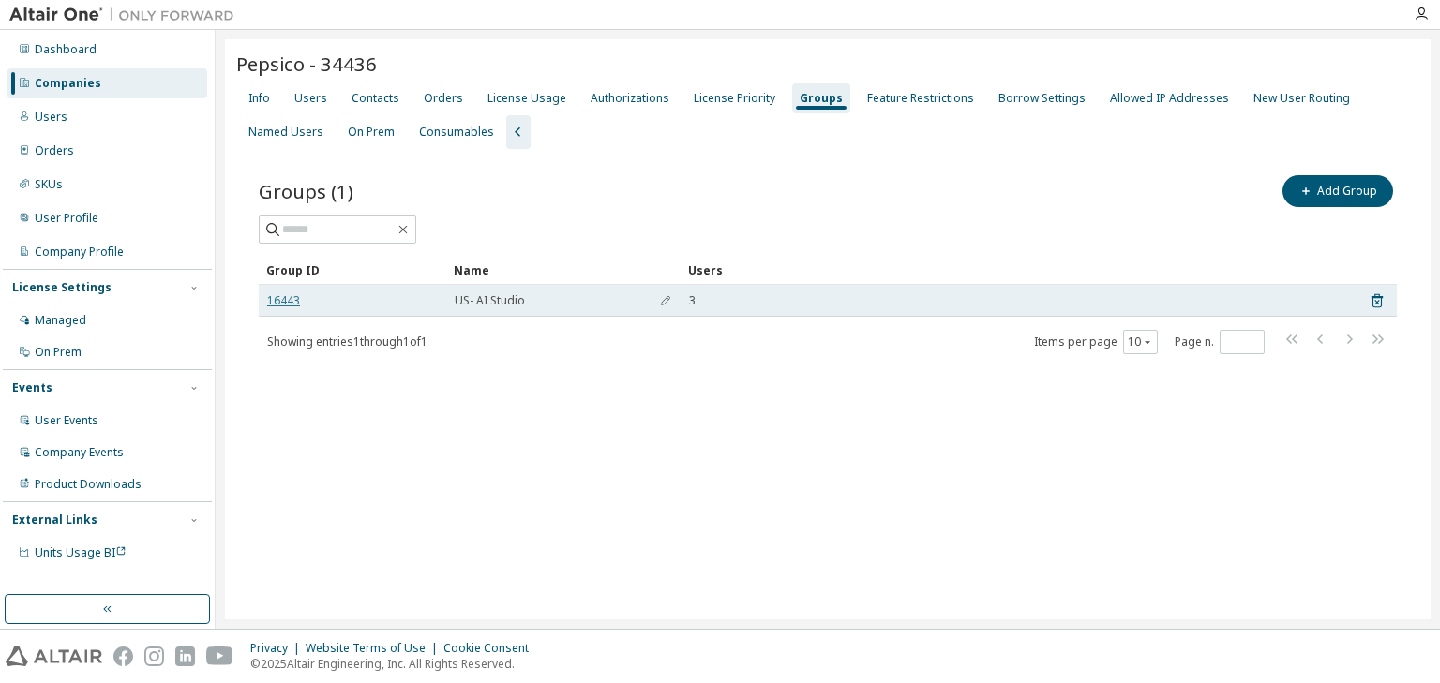
click at [294, 297] on link "16443" at bounding box center [283, 300] width 33 height 15
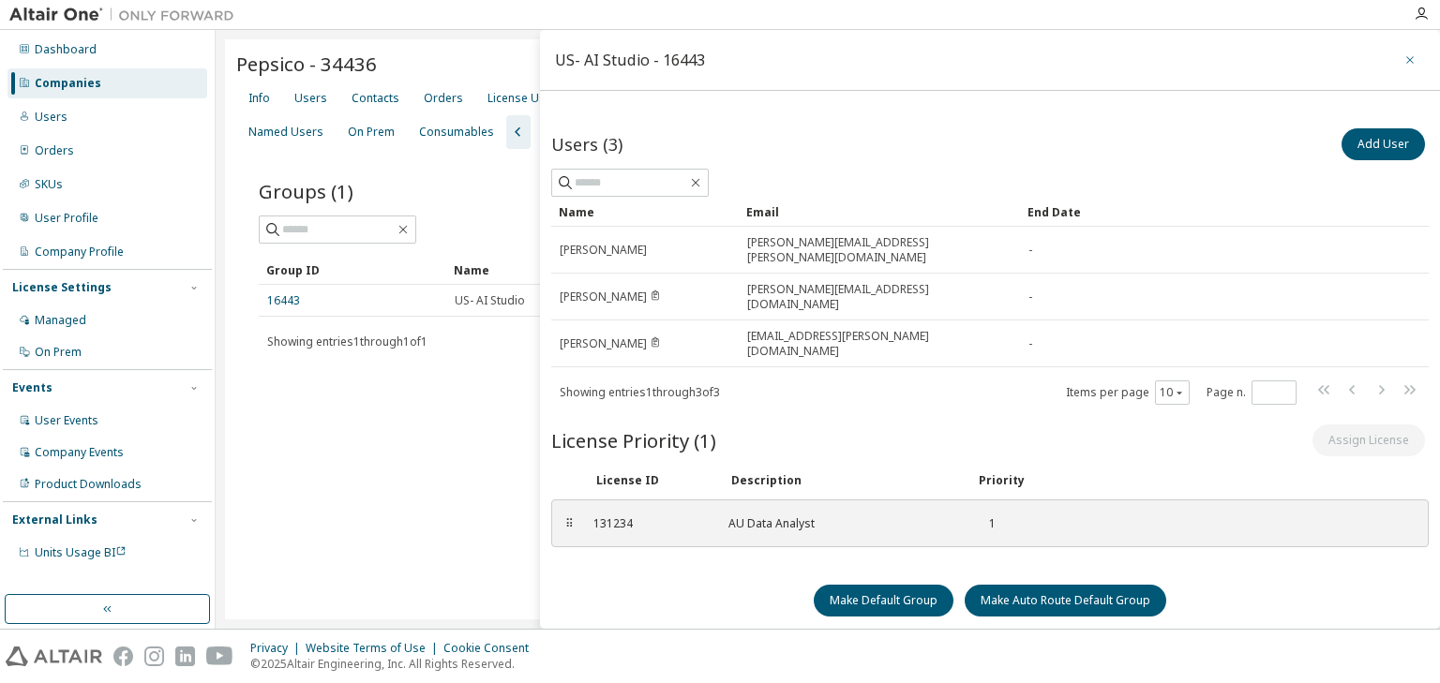
click at [1403, 60] on icon "button" at bounding box center [1409, 59] width 13 height 15
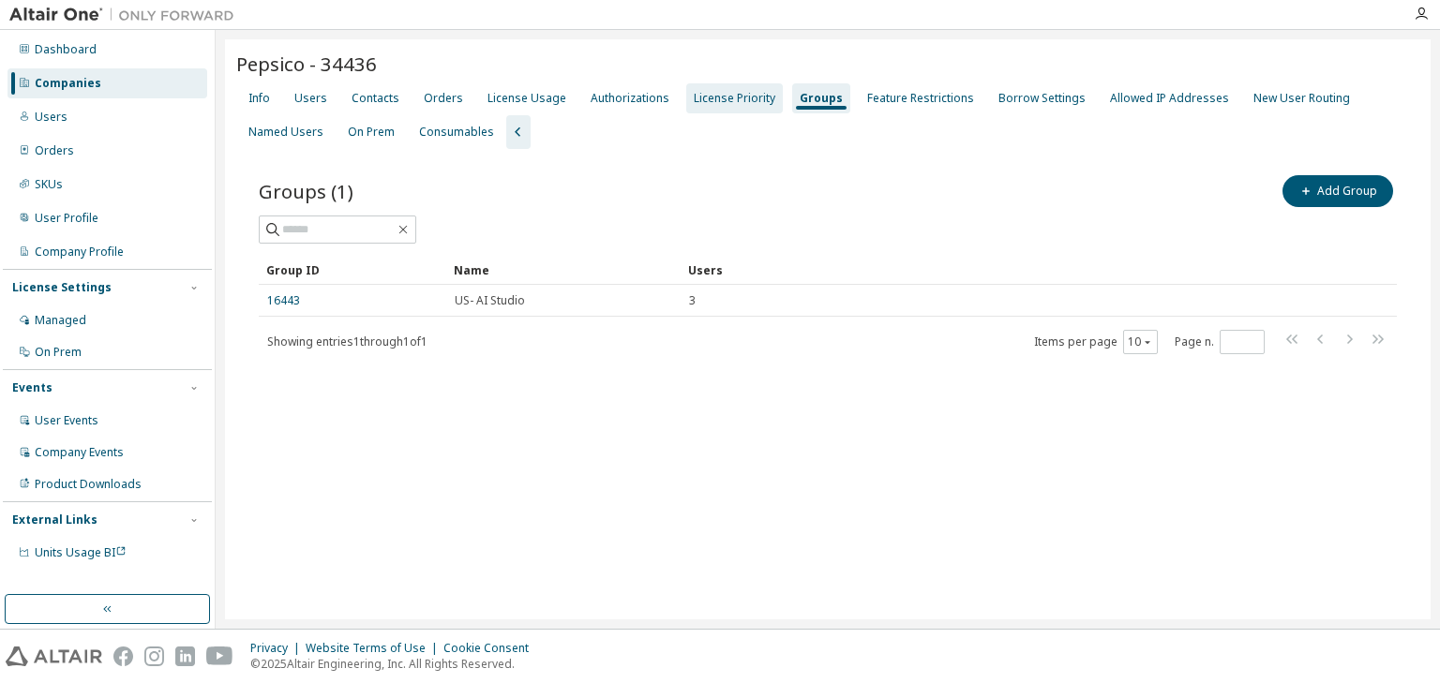
click at [749, 99] on div "License Priority" at bounding box center [735, 98] width 82 height 15
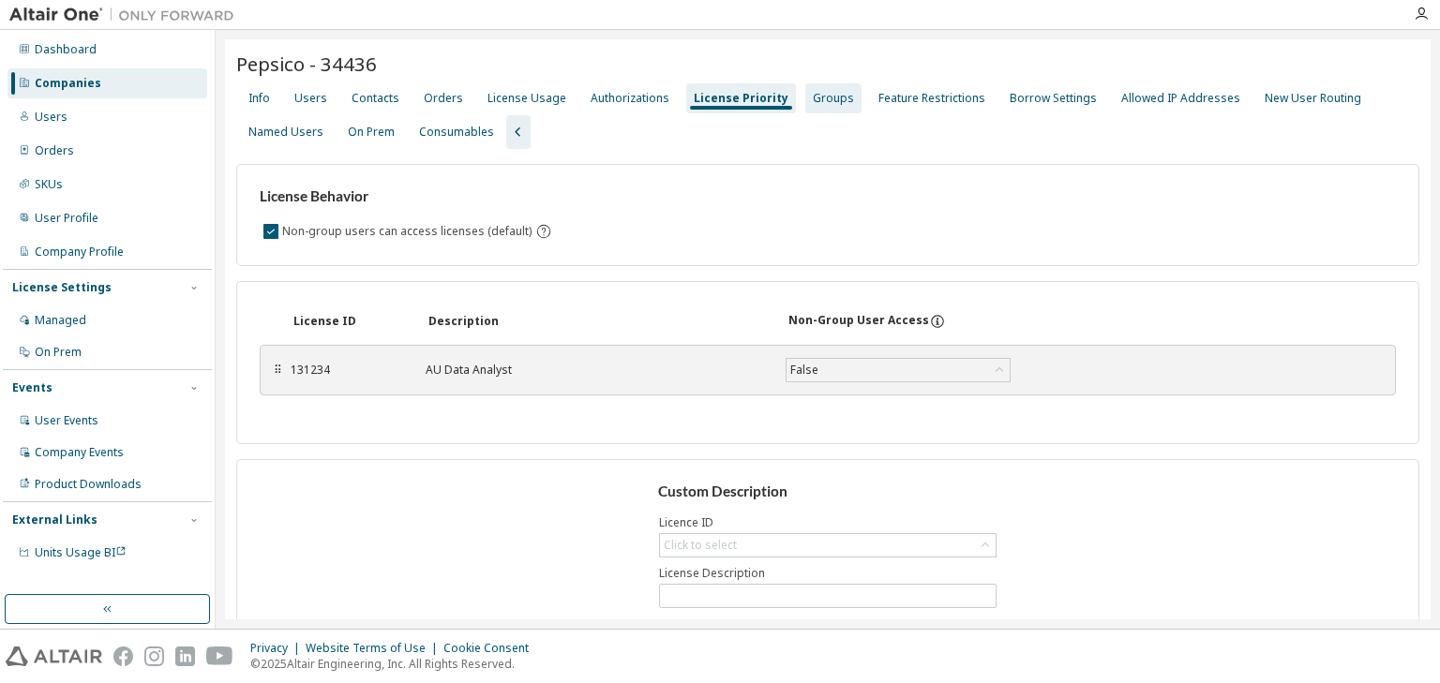
click at [805, 106] on div "Groups" at bounding box center [833, 98] width 56 height 30
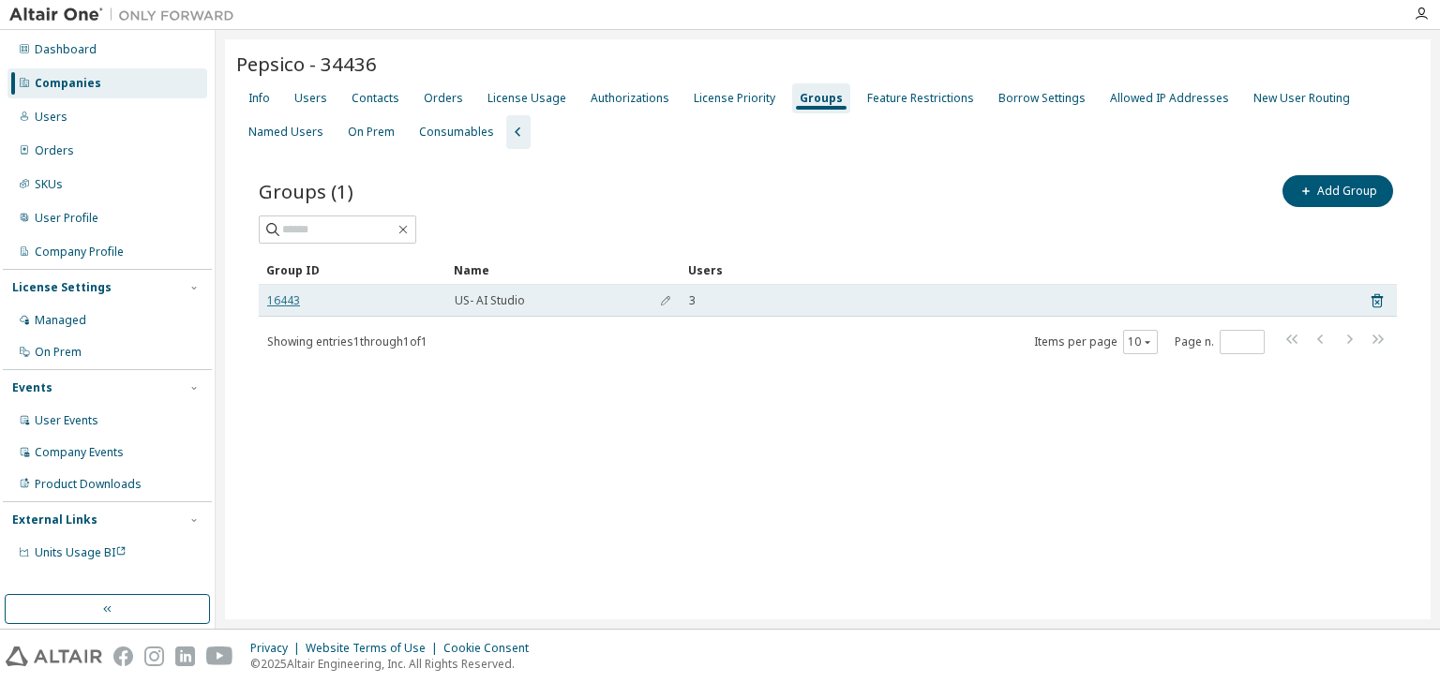
click at [281, 296] on link "16443" at bounding box center [283, 300] width 33 height 15
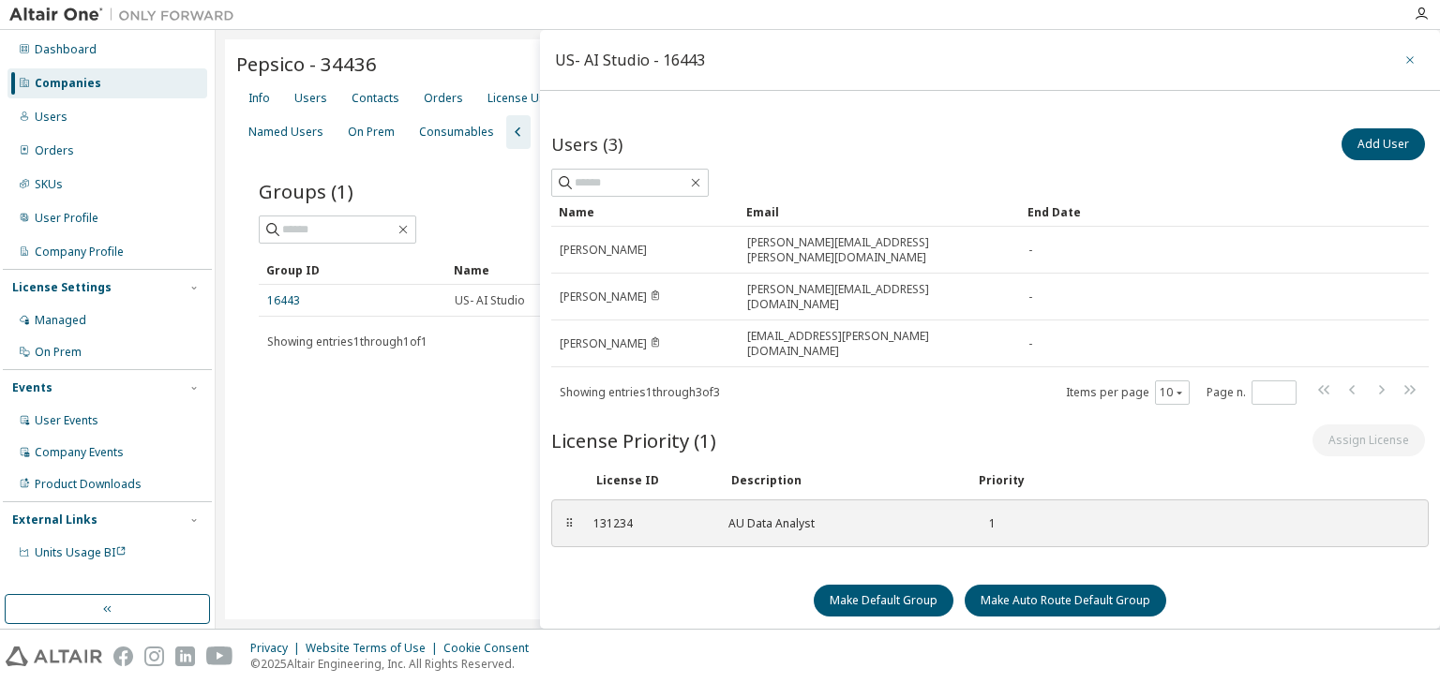
click at [1403, 59] on icon "button" at bounding box center [1409, 59] width 13 height 15
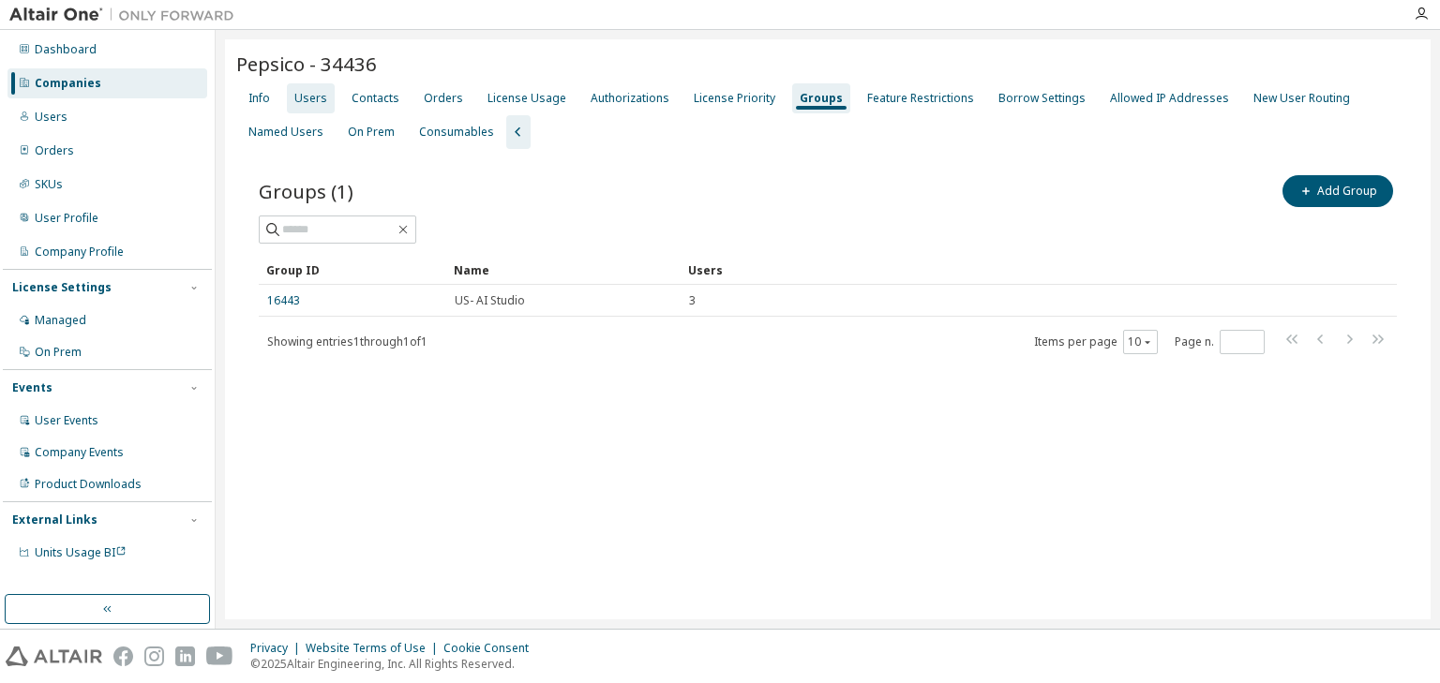
click at [322, 103] on div "Users" at bounding box center [310, 98] width 33 height 15
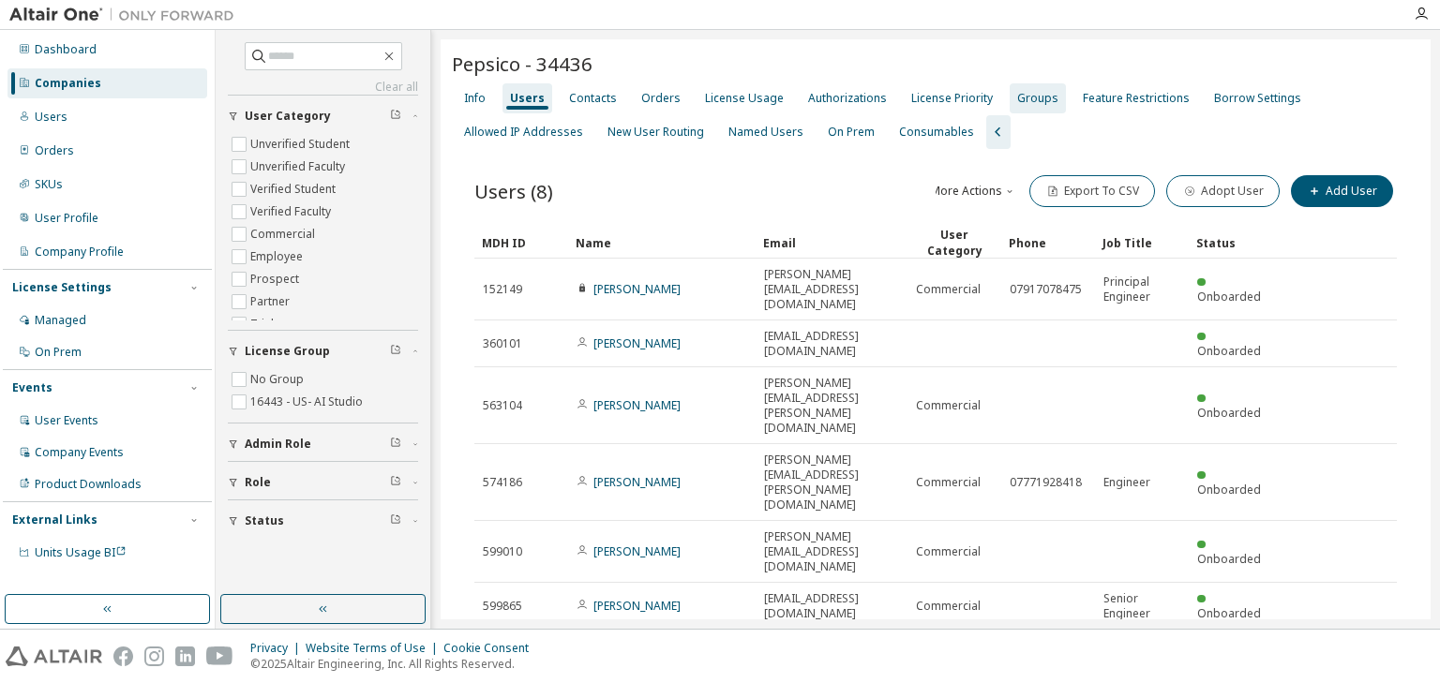
click at [1029, 100] on div "Groups" at bounding box center [1037, 98] width 41 height 15
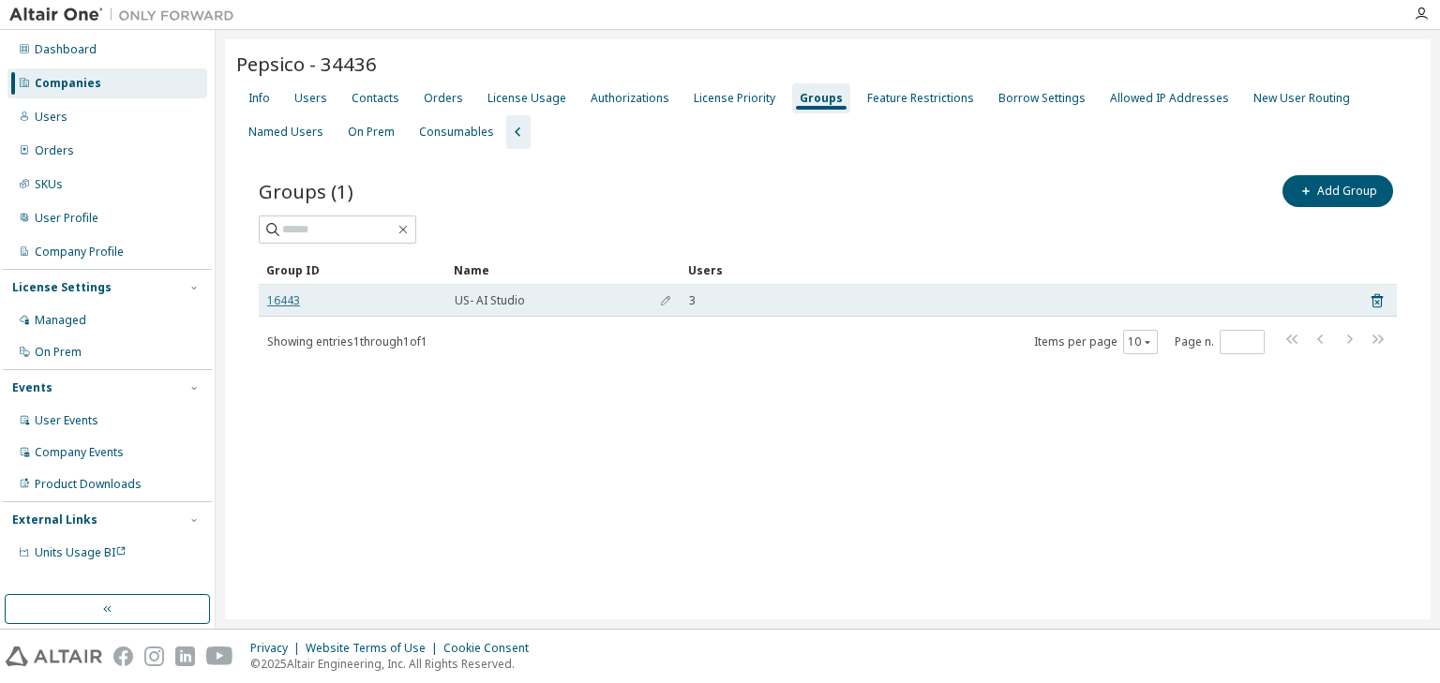
click at [284, 303] on link "16443" at bounding box center [283, 300] width 33 height 15
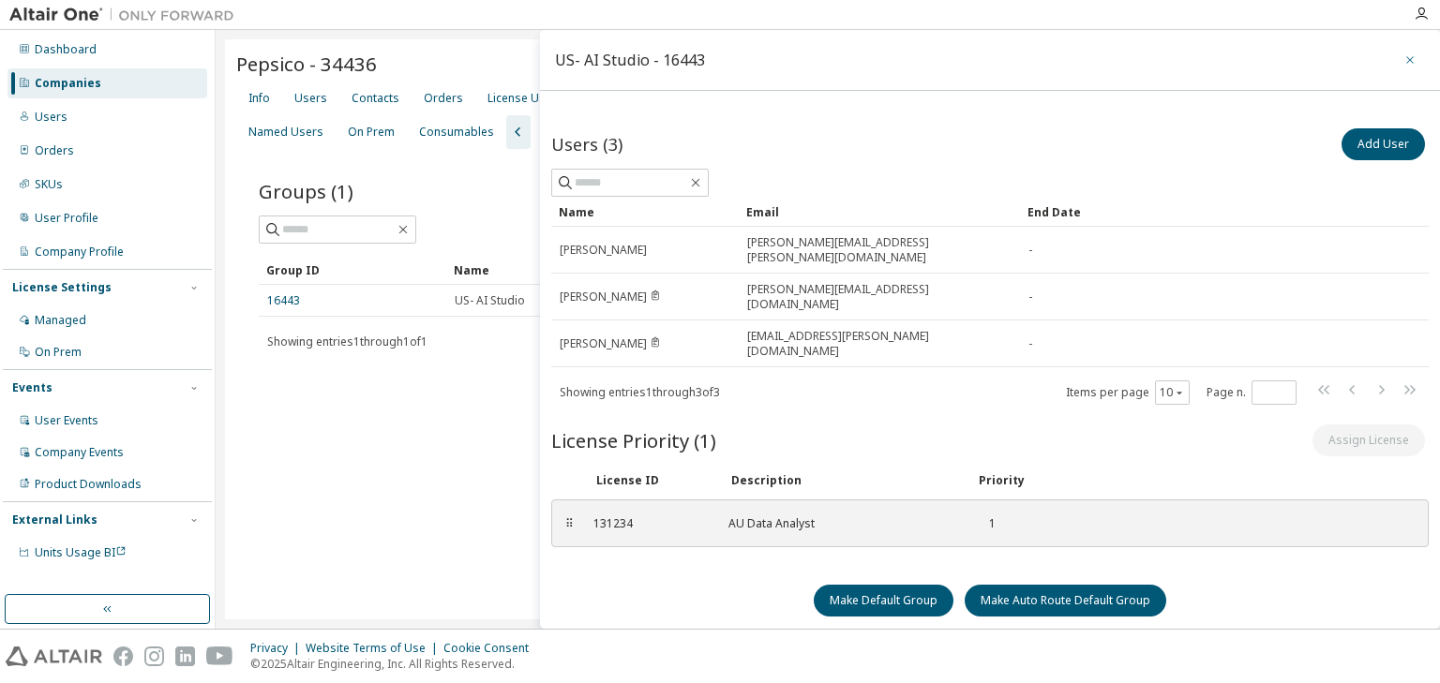
click at [1404, 56] on icon "button" at bounding box center [1409, 59] width 13 height 15
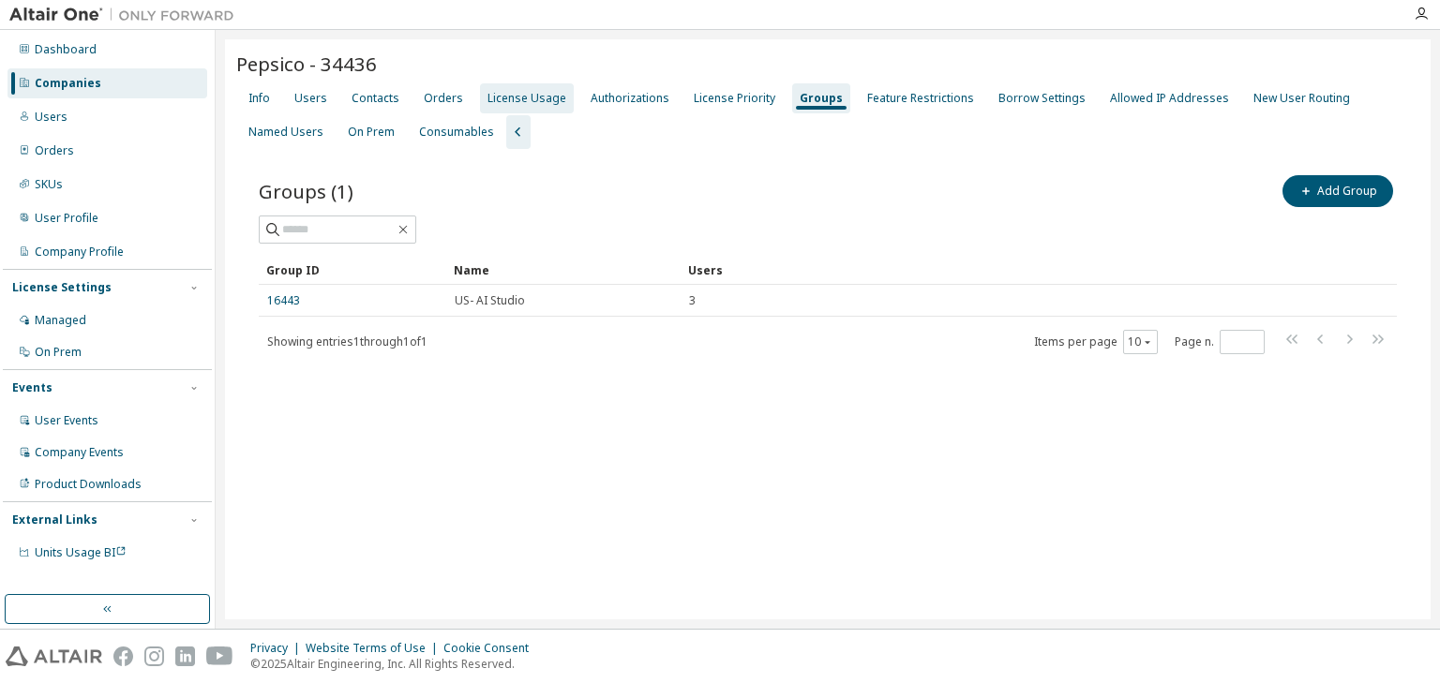
click at [512, 91] on div "License Usage" at bounding box center [526, 98] width 79 height 15
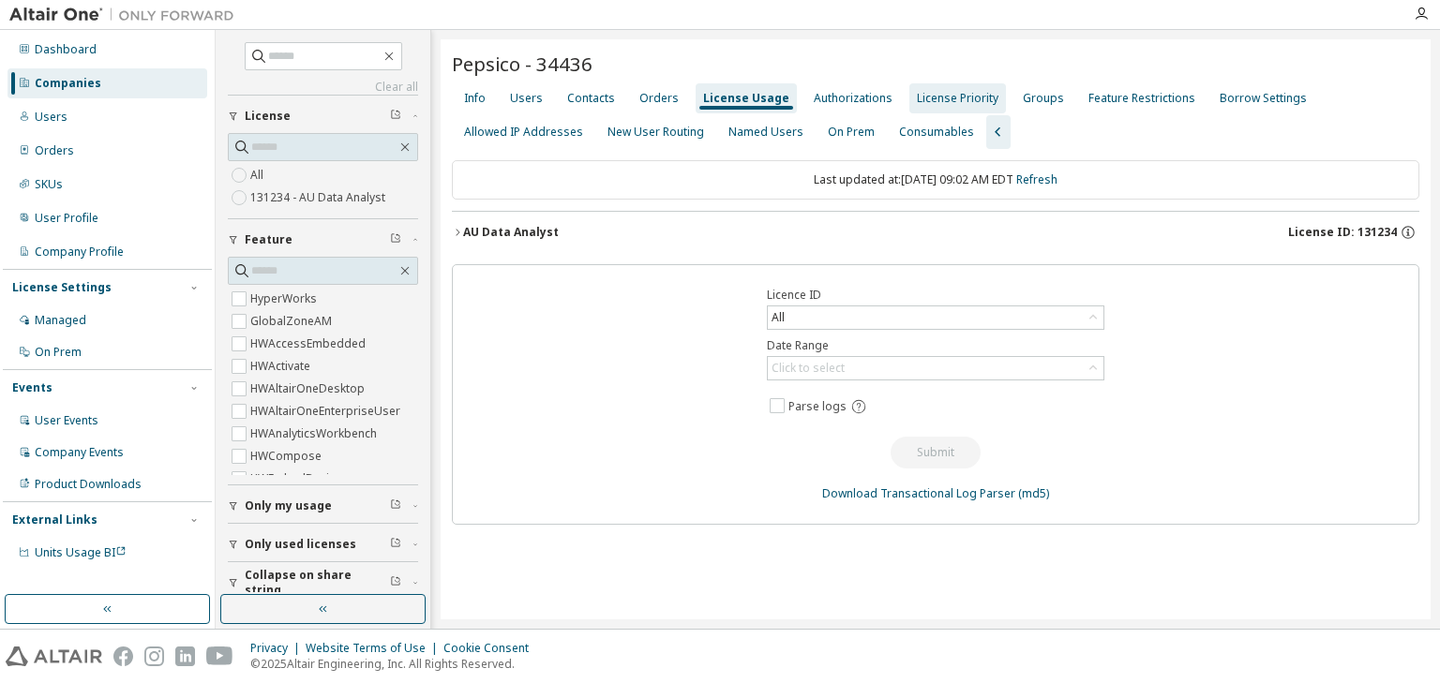
click at [917, 98] on div "License Priority" at bounding box center [958, 98] width 82 height 15
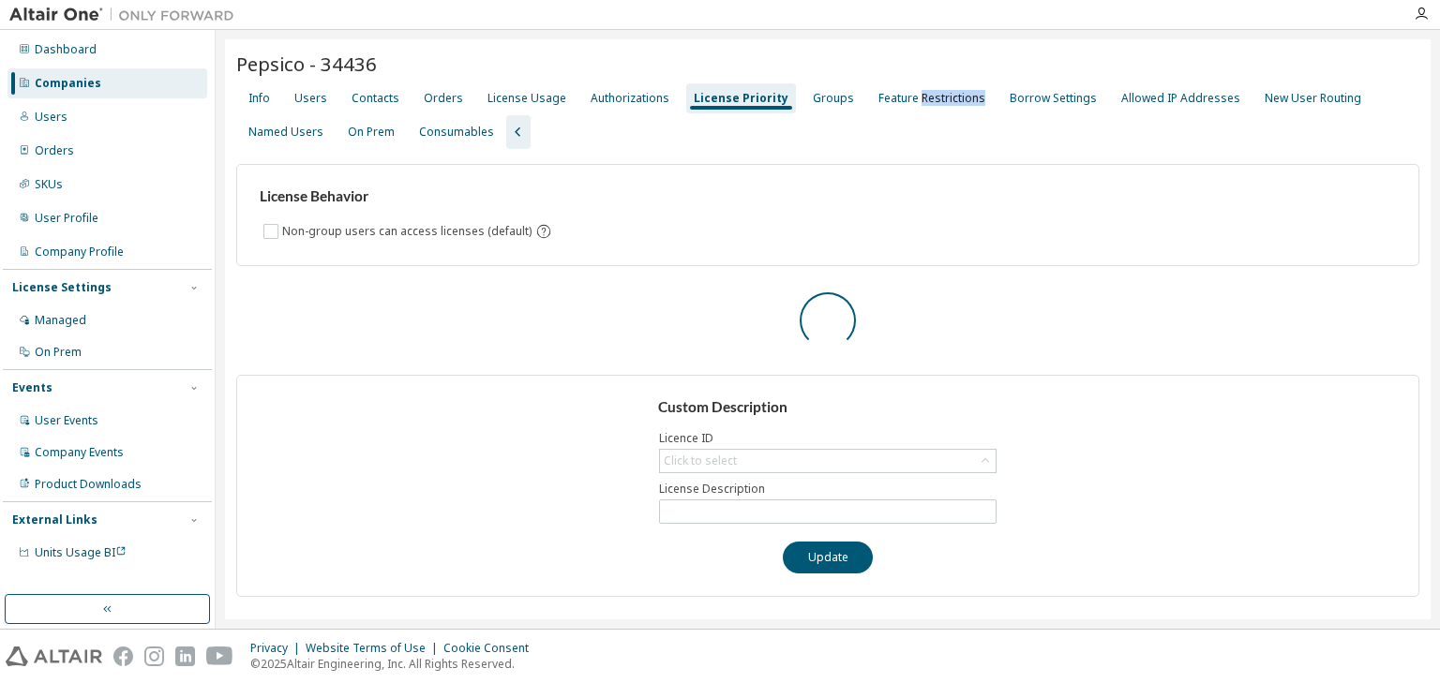
click at [915, 98] on div "Feature Restrictions" at bounding box center [931, 98] width 107 height 15
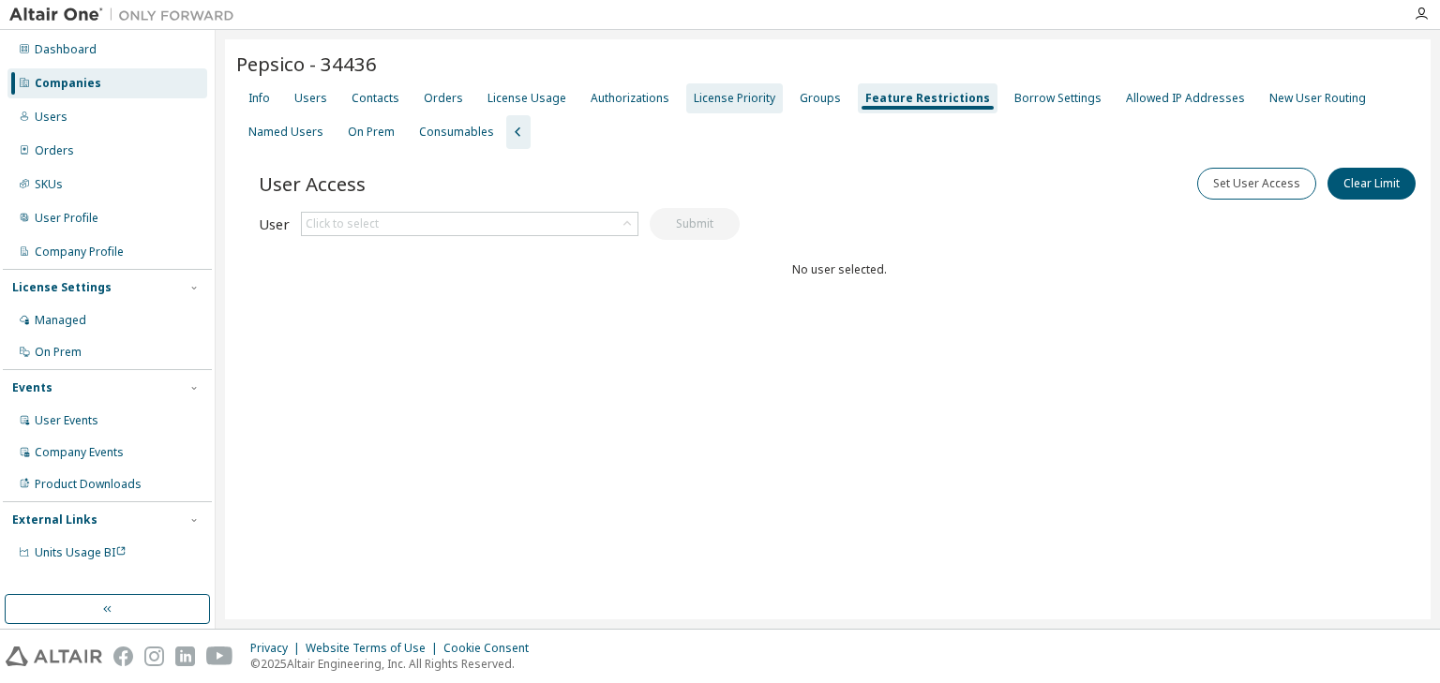
click at [717, 103] on div "License Priority" at bounding box center [735, 98] width 82 height 15
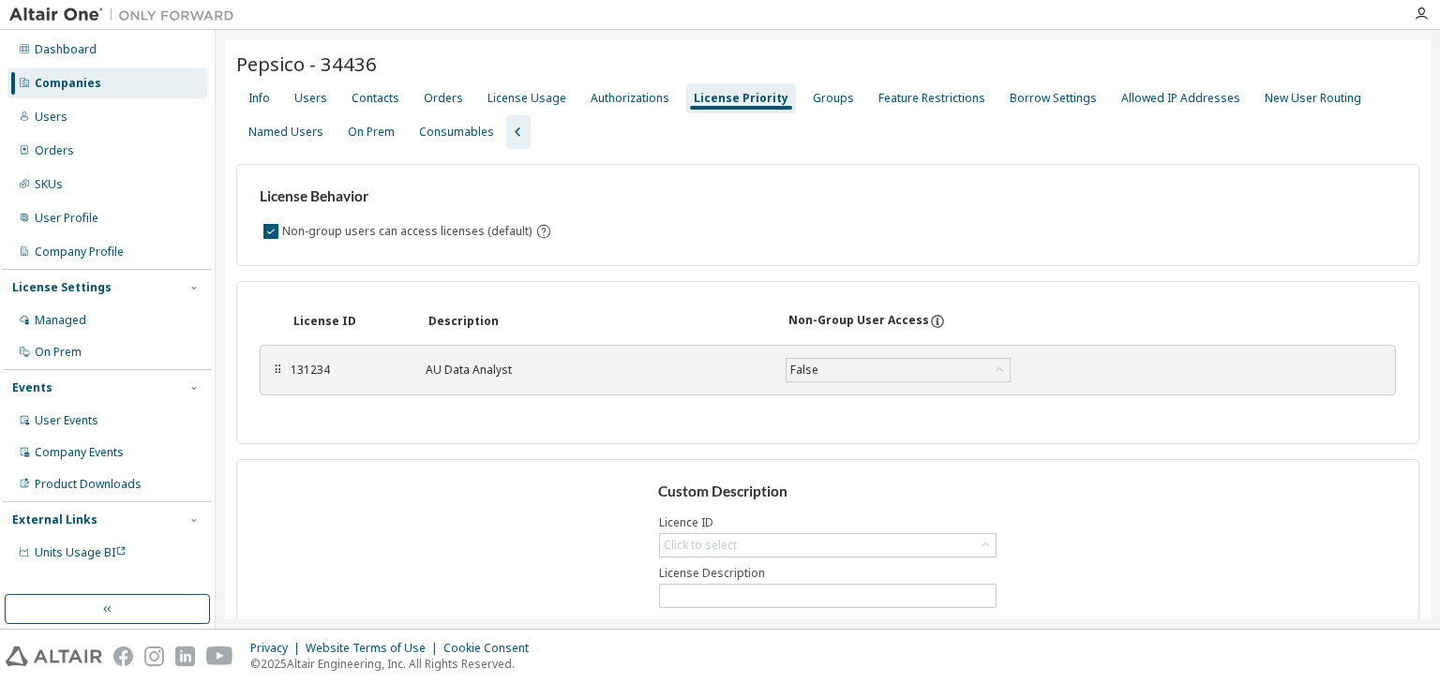
click at [701, 341] on div "⠿ 131234 AU Data Analyst False Save" at bounding box center [828, 370] width 1136 height 58
click at [301, 94] on div "Users" at bounding box center [310, 98] width 33 height 15
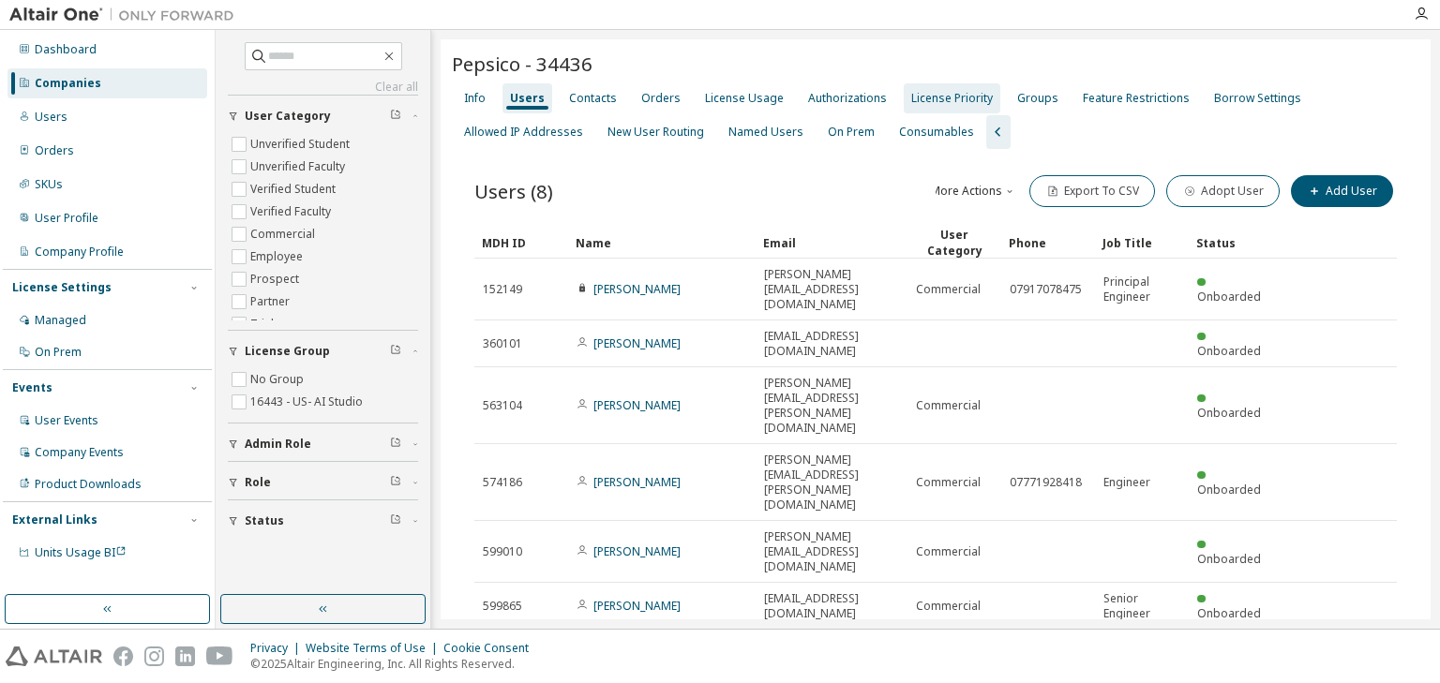
click at [911, 101] on div "License Priority" at bounding box center [952, 98] width 82 height 15
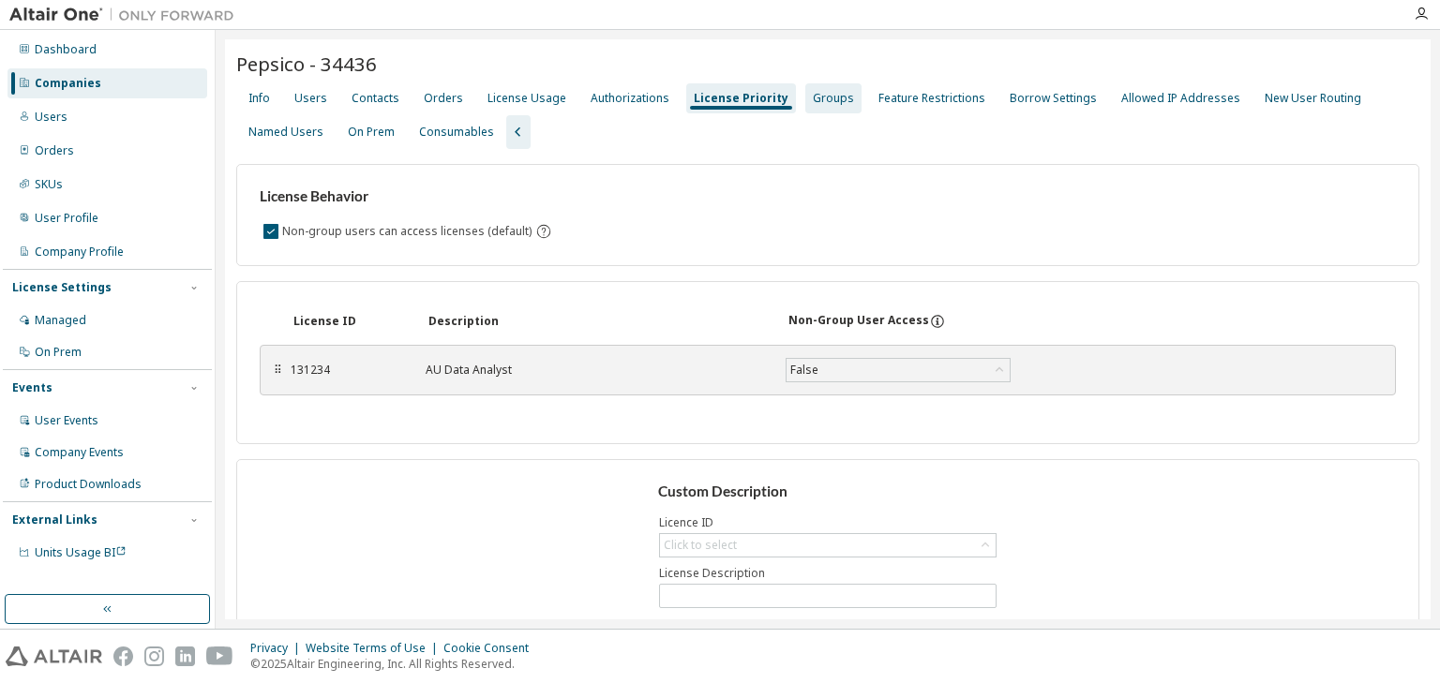
click at [828, 94] on div "Groups" at bounding box center [833, 98] width 41 height 15
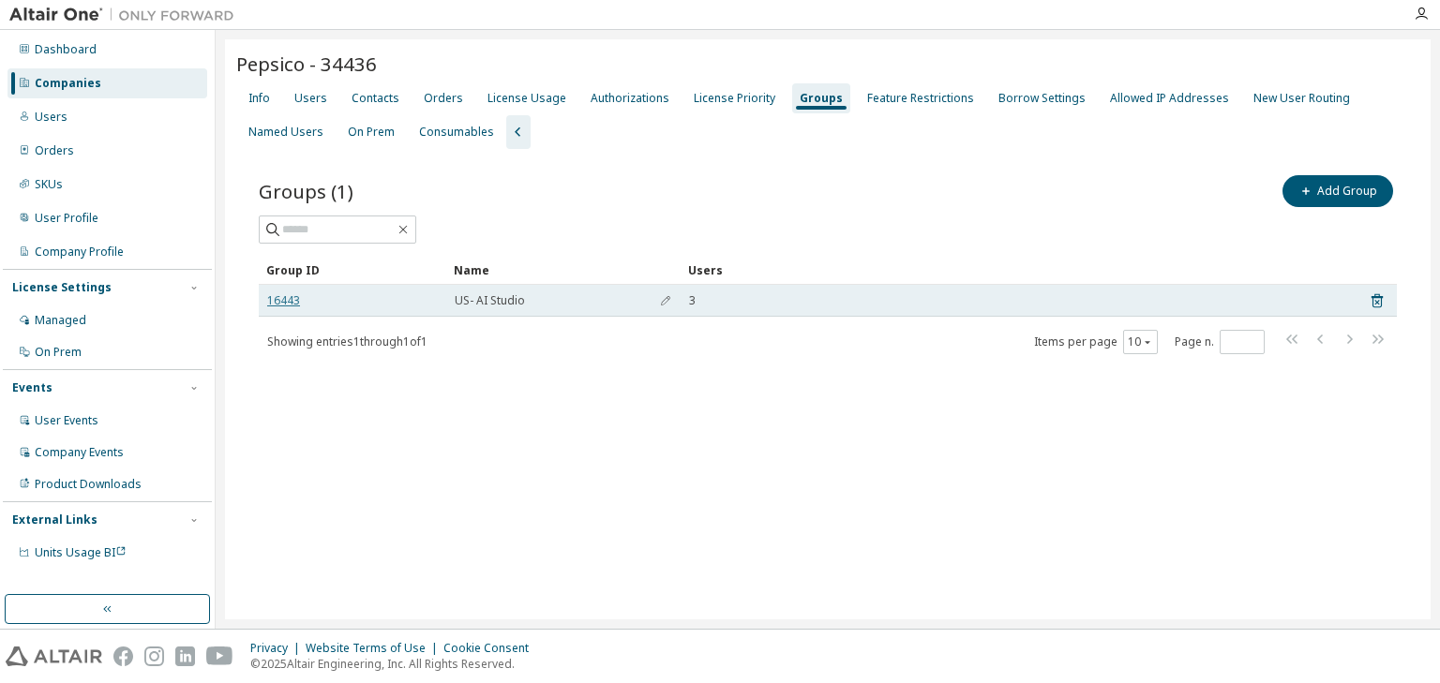
click at [289, 298] on link "16443" at bounding box center [283, 300] width 33 height 15
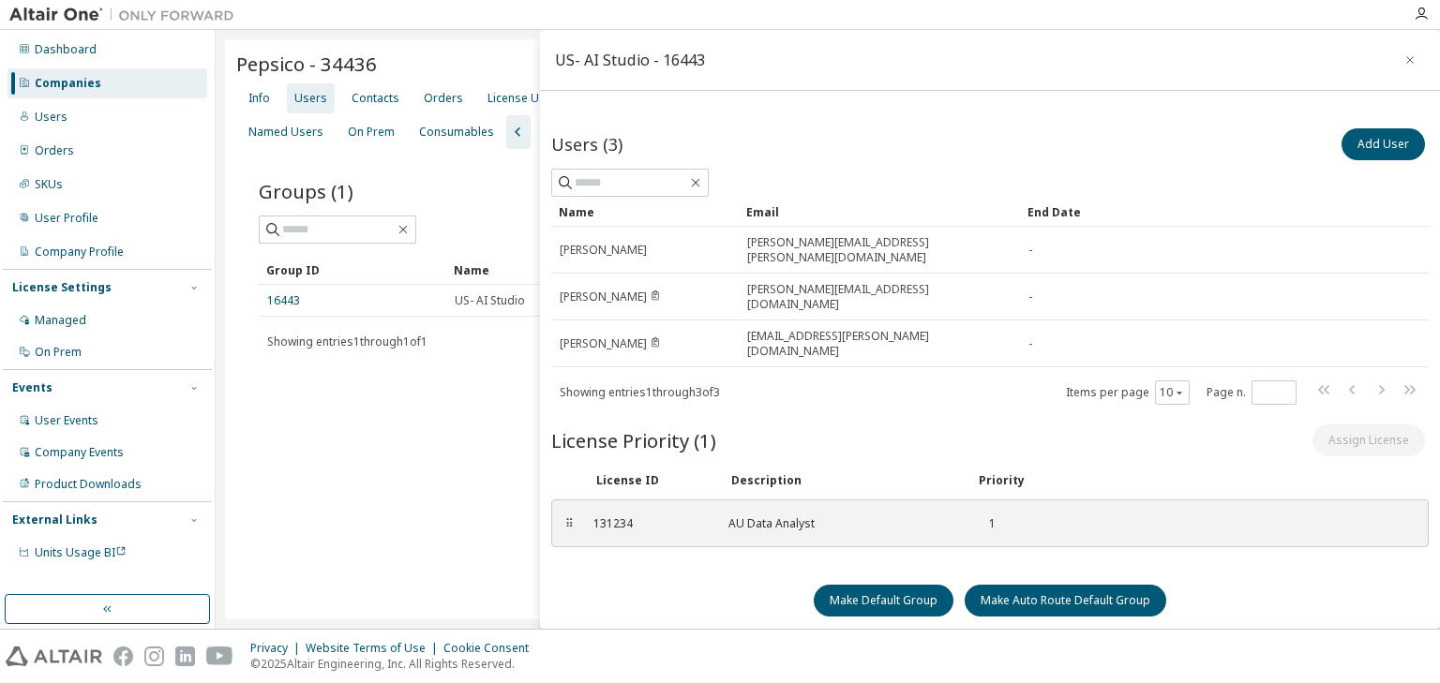
click at [311, 97] on div "Users" at bounding box center [310, 98] width 33 height 15
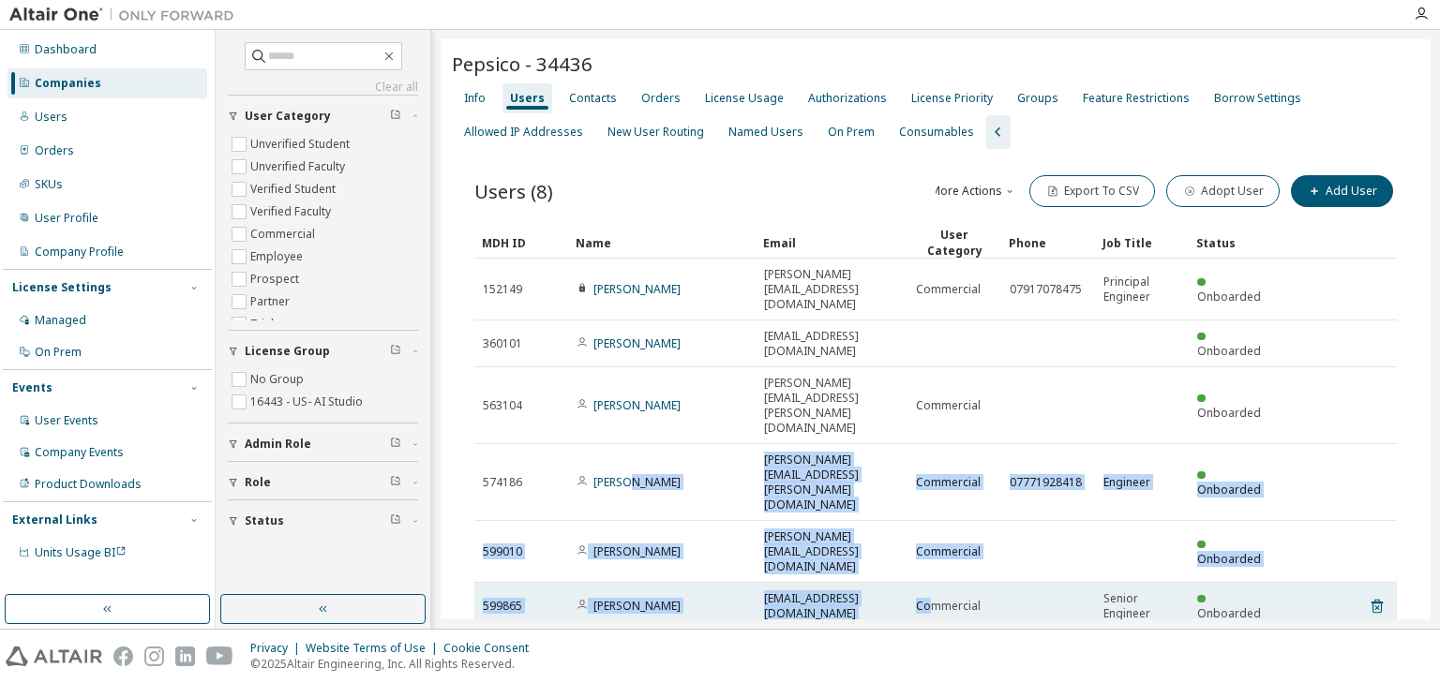
drag, startPoint x: 627, startPoint y: 371, endPoint x: 933, endPoint y: 462, distance: 318.8
click at [933, 462] on tbody "152149 [PERSON_NAME] [PERSON_NAME][EMAIL_ADDRESS][DOMAIN_NAME] Commercial 07917…" at bounding box center [935, 514] width 922 height 510
